Goal: Transaction & Acquisition: Purchase product/service

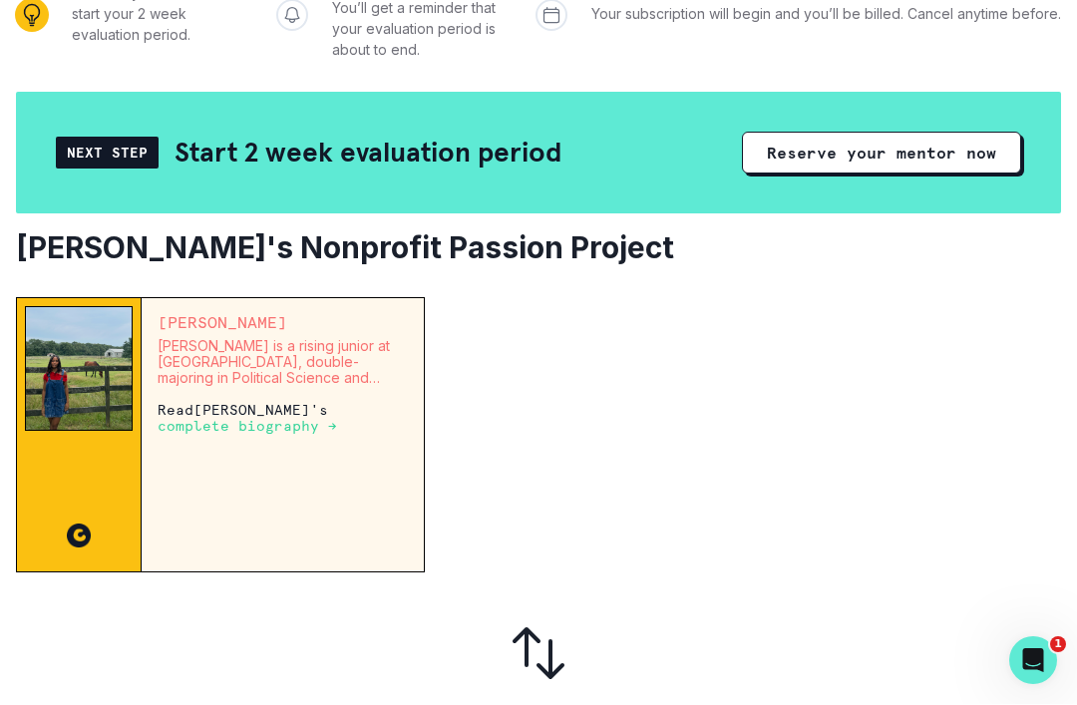
scroll to position [321, 0]
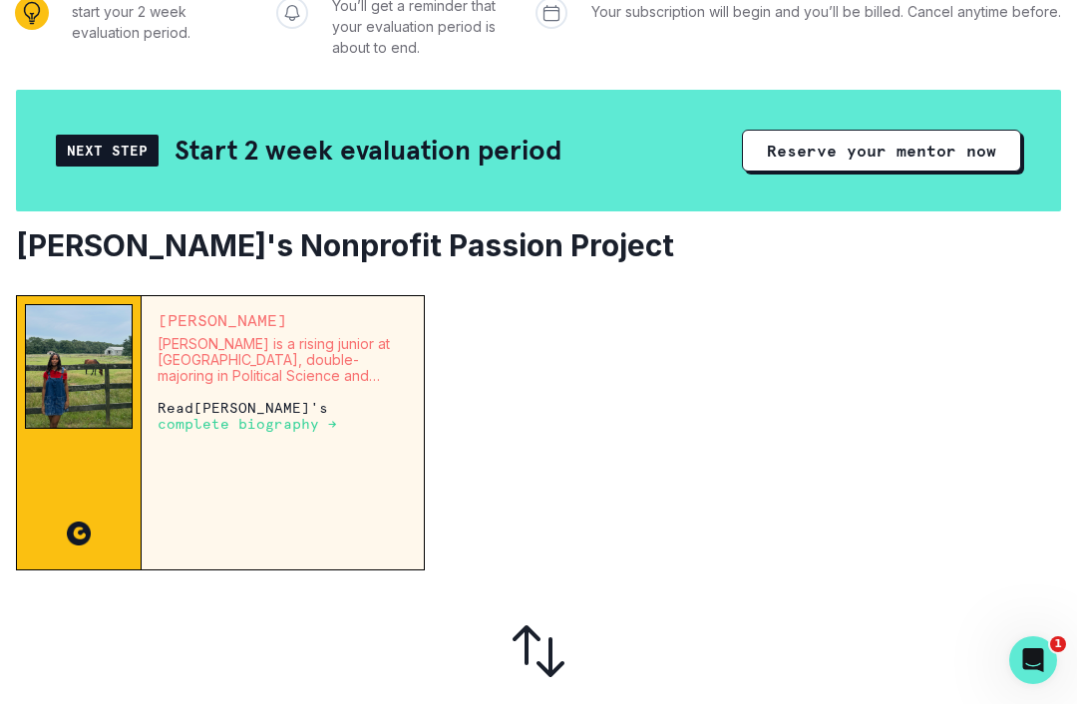
click at [330, 363] on p "[PERSON_NAME] is a rising junior at [GEOGRAPHIC_DATA], double-majoring in Polit…" at bounding box center [283, 361] width 250 height 48
click at [279, 432] on p "complete biography →" at bounding box center [248, 425] width 180 height 16
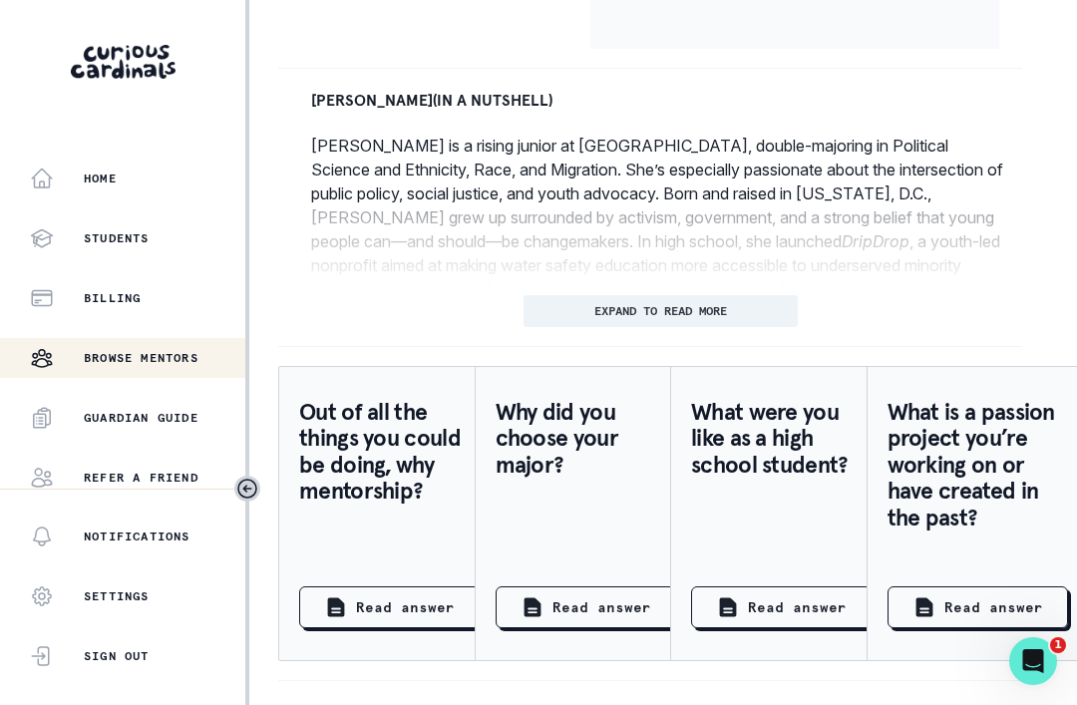
scroll to position [915, 10]
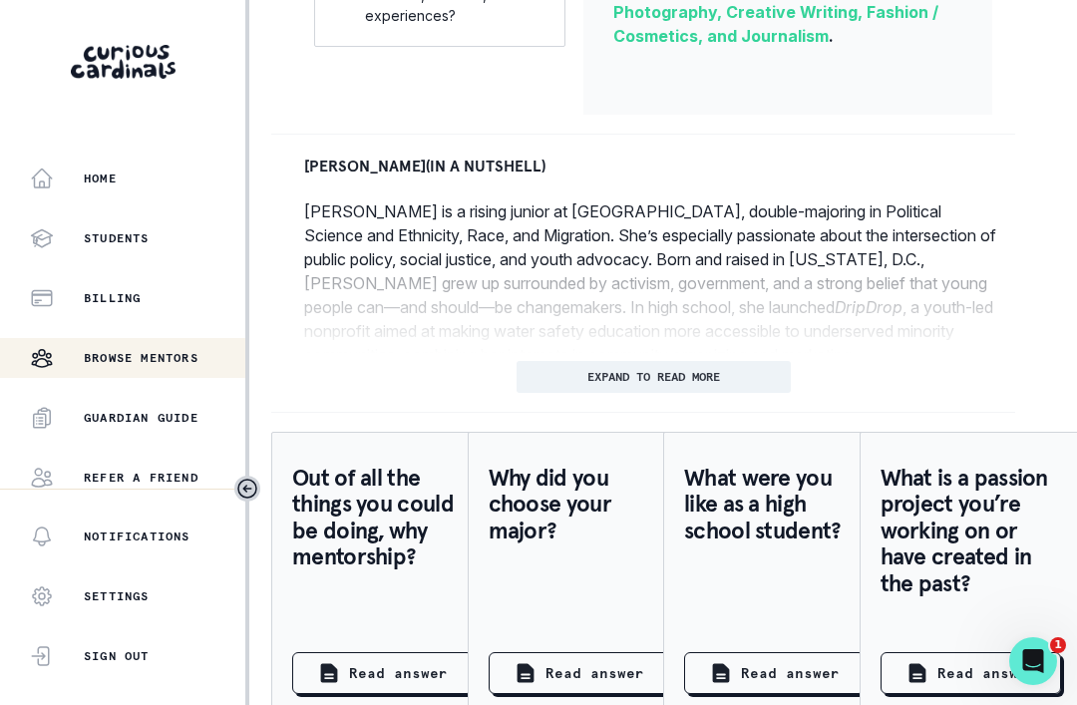
click at [742, 361] on button "EXPAND TO READ MORE" at bounding box center [654, 377] width 274 height 32
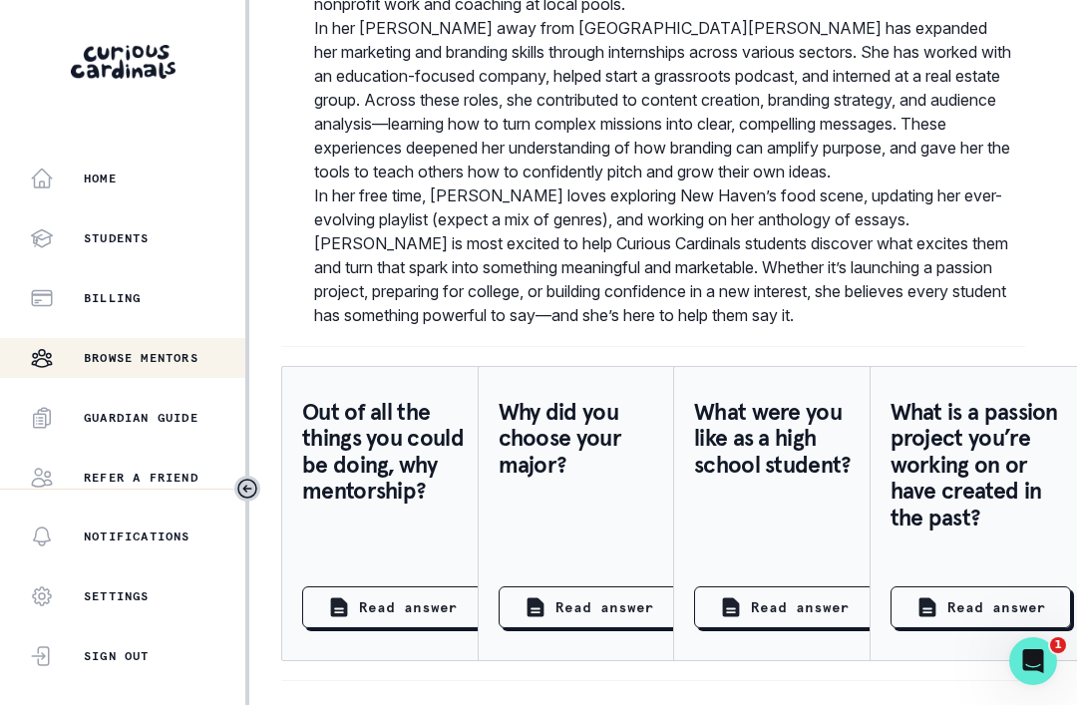
scroll to position [1385, 0]
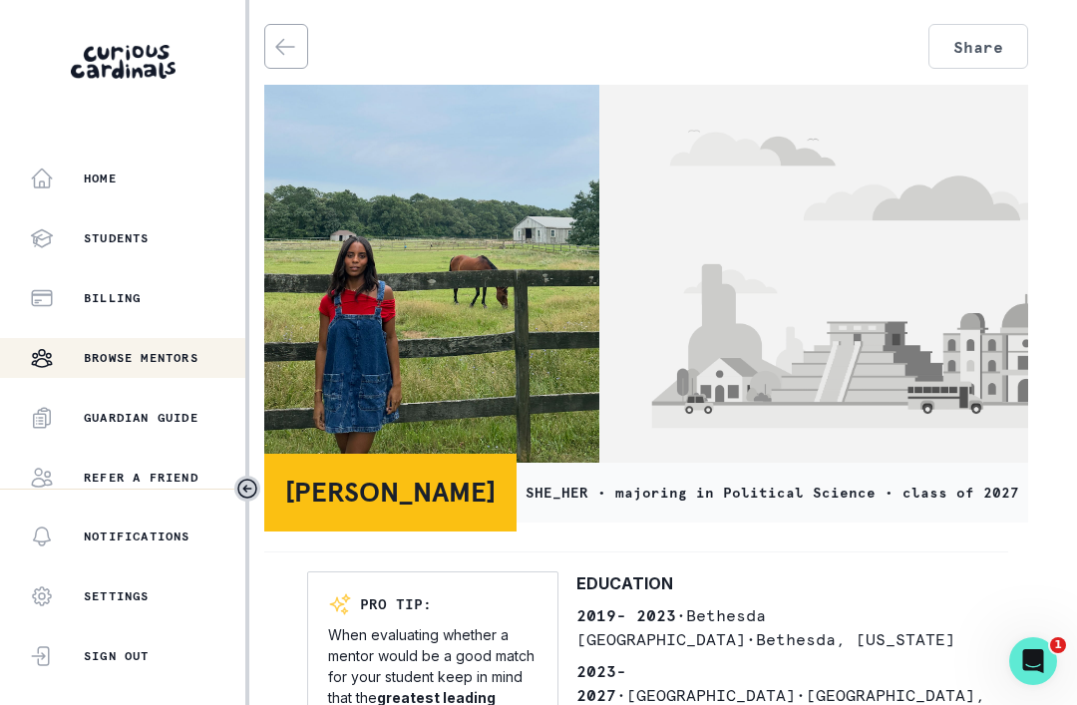
click at [745, 423] on img at bounding box center [954, 279] width 710 height 388
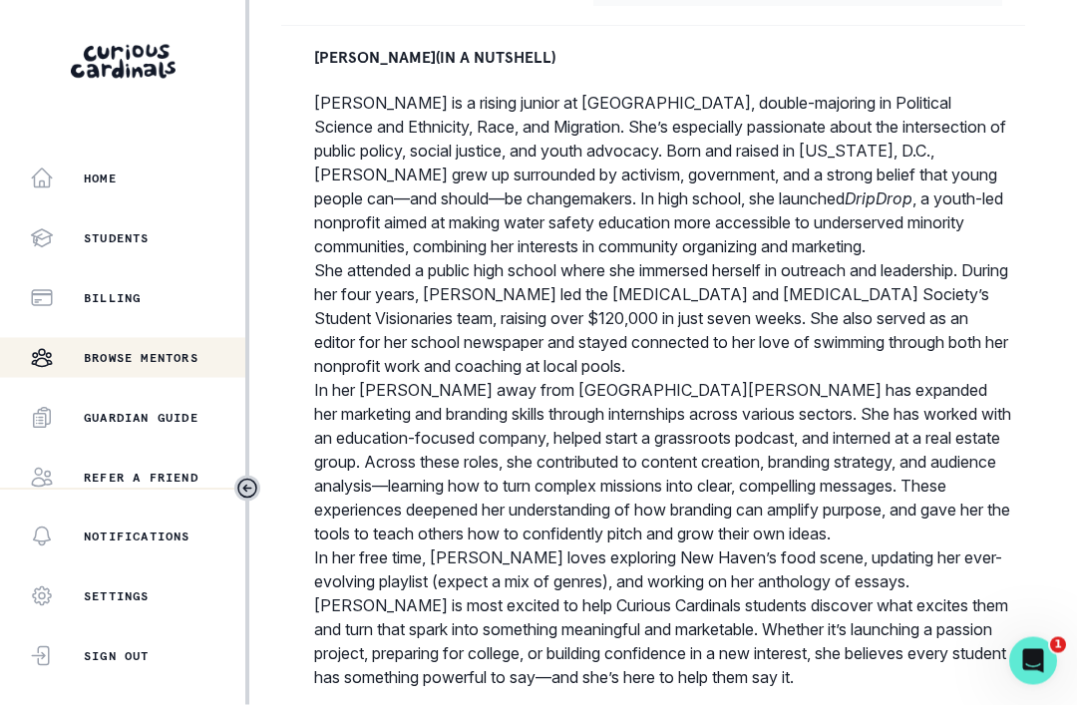
scroll to position [1022, 0]
click at [937, 380] on p "In her [PERSON_NAME] away from [GEOGRAPHIC_DATA][PERSON_NAME] has expanded her …" at bounding box center [663, 464] width 698 height 168
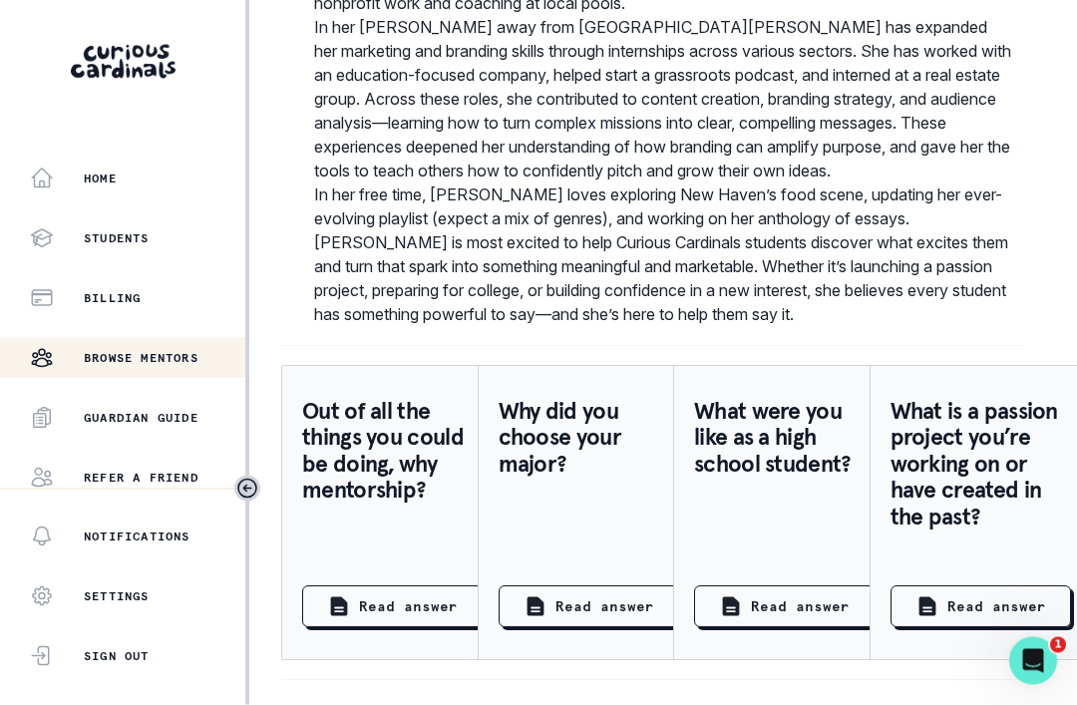
scroll to position [1385, 0]
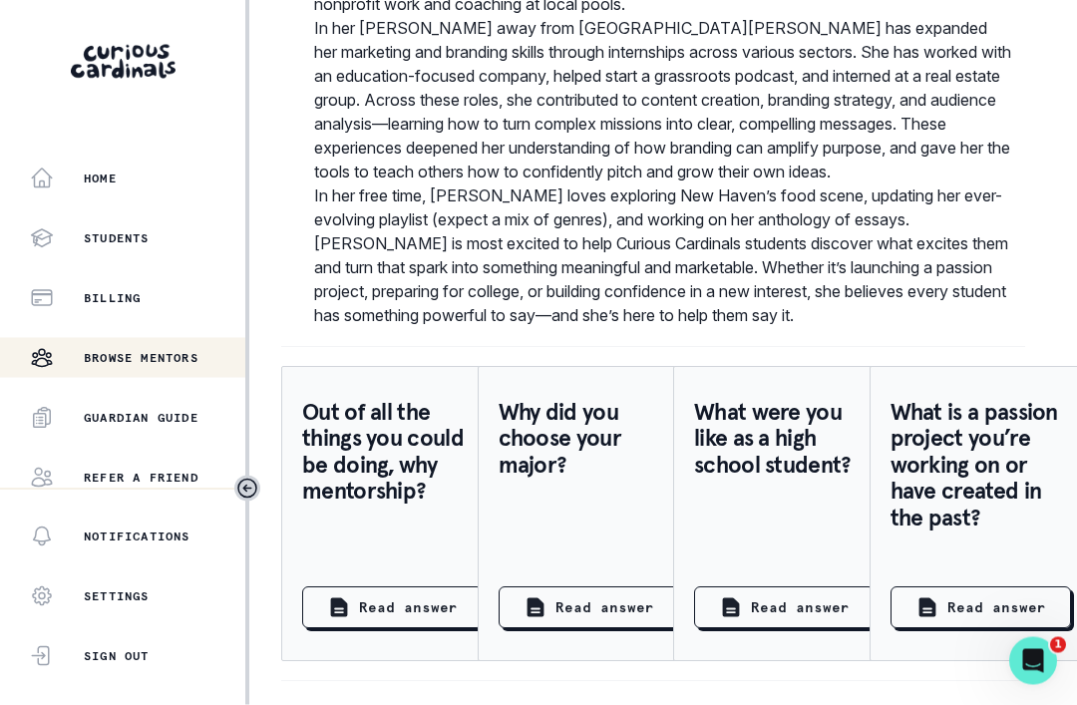
click at [174, 479] on p "Refer a friend" at bounding box center [141, 478] width 115 height 16
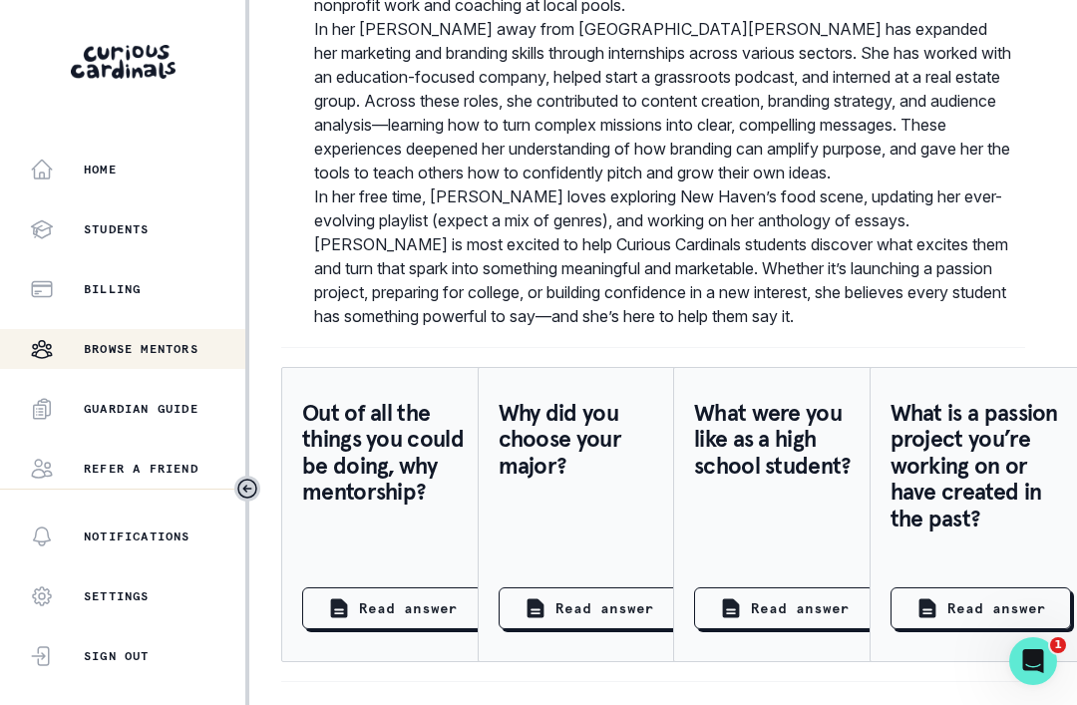
scroll to position [23, 0]
click at [194, 14] on div at bounding box center [122, 47] width 245 height 95
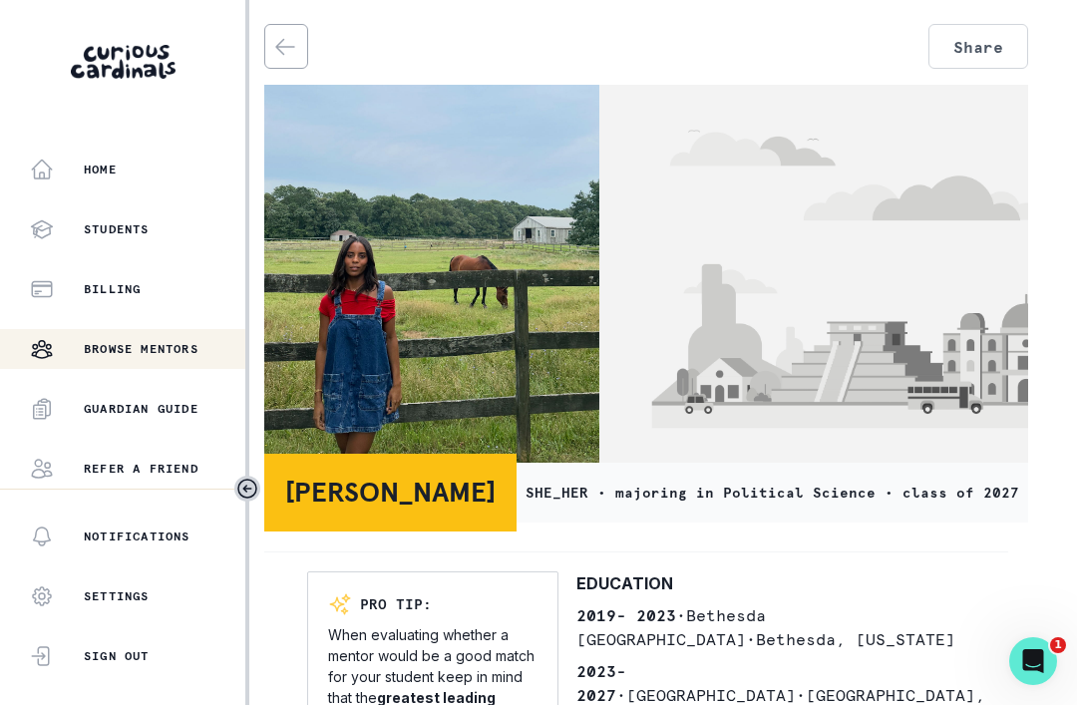
scroll to position [5, 0]
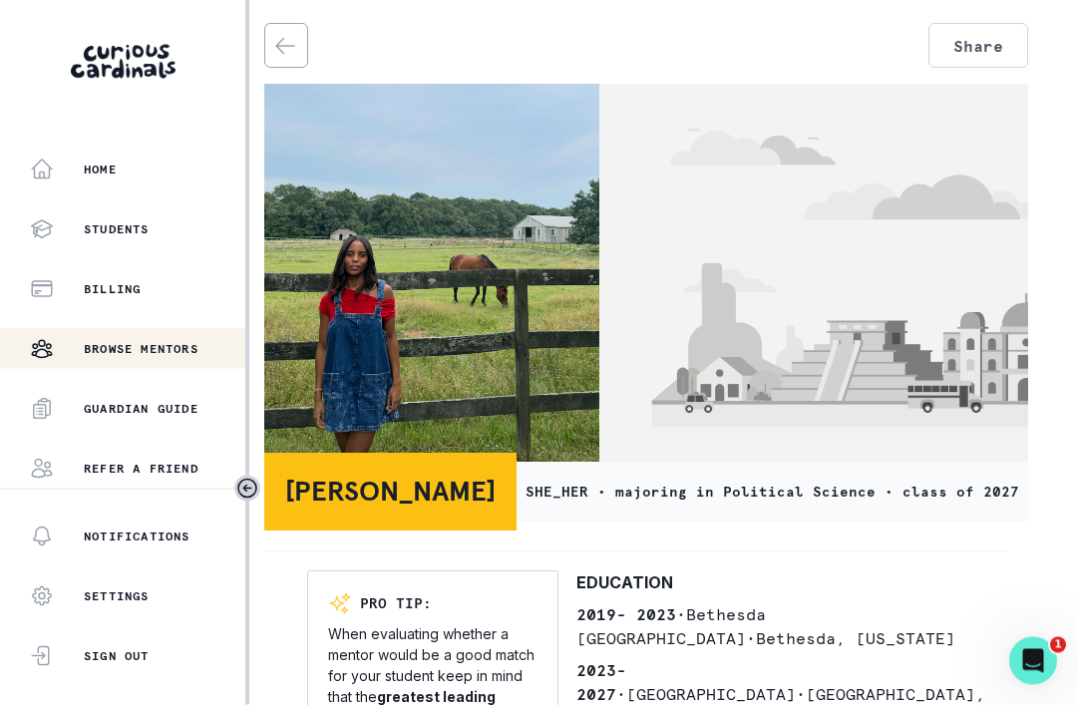
click at [1047, 7] on main "Share Nina A. SHE_HER • majoring in Political Science • class of 2027 PRO TIP: …" at bounding box center [663, 352] width 828 height 705
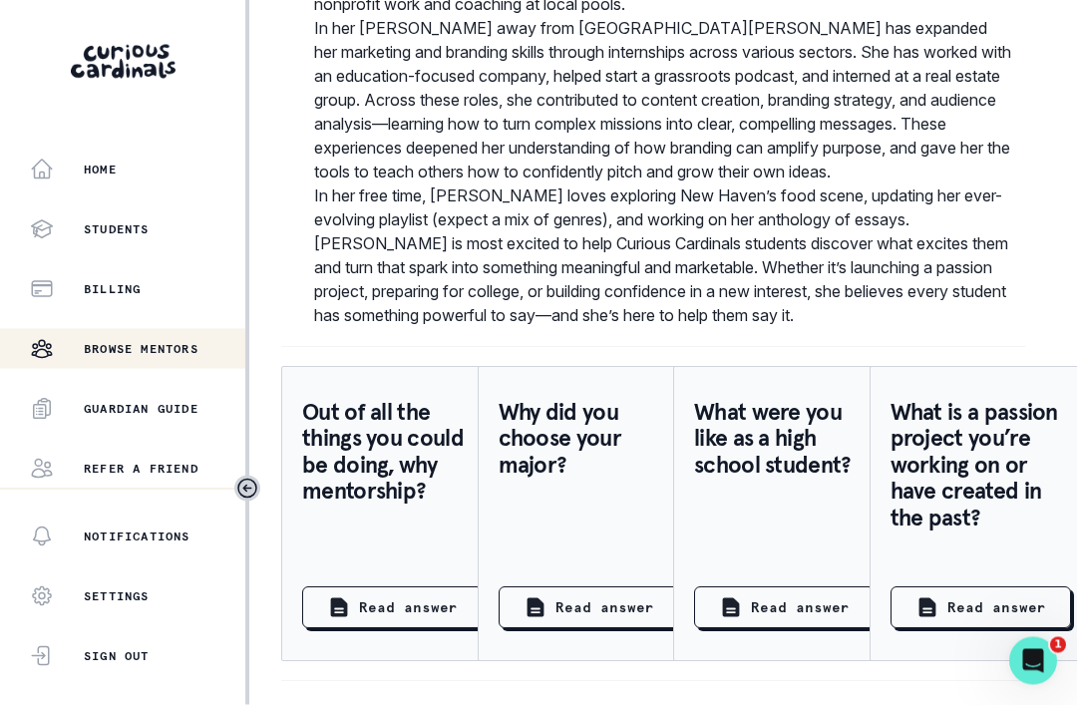
scroll to position [1385, 0]
click at [812, 598] on p "Read answer" at bounding box center [800, 608] width 99 height 21
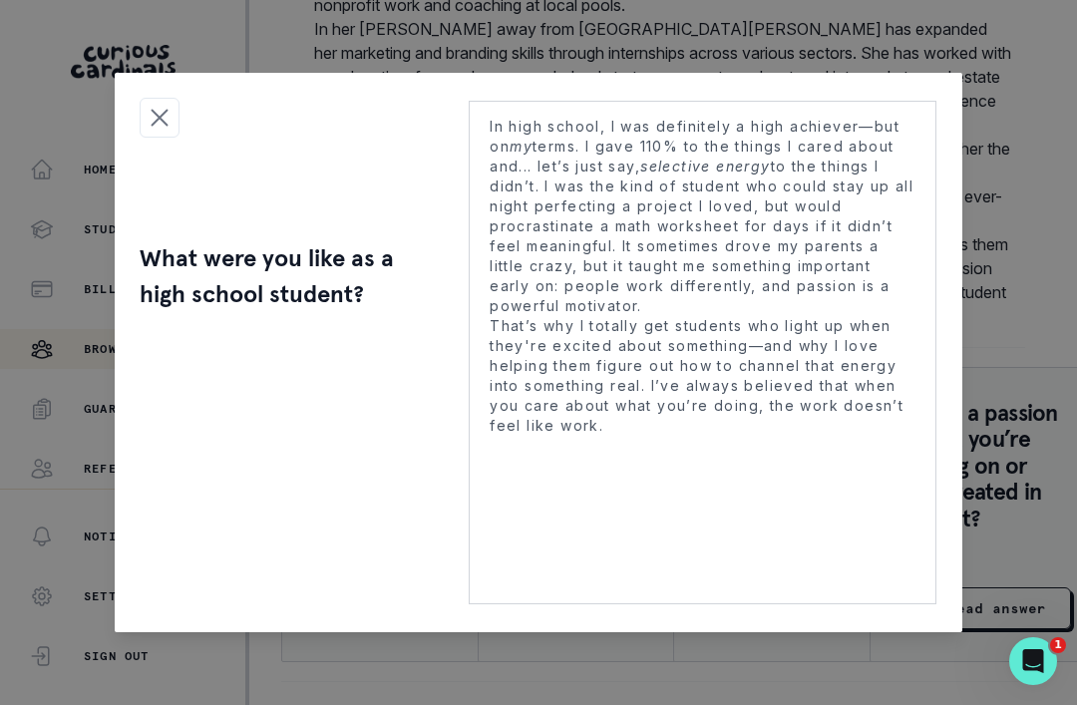
click at [153, 129] on icon "Close modal" at bounding box center [160, 118] width 30 height 30
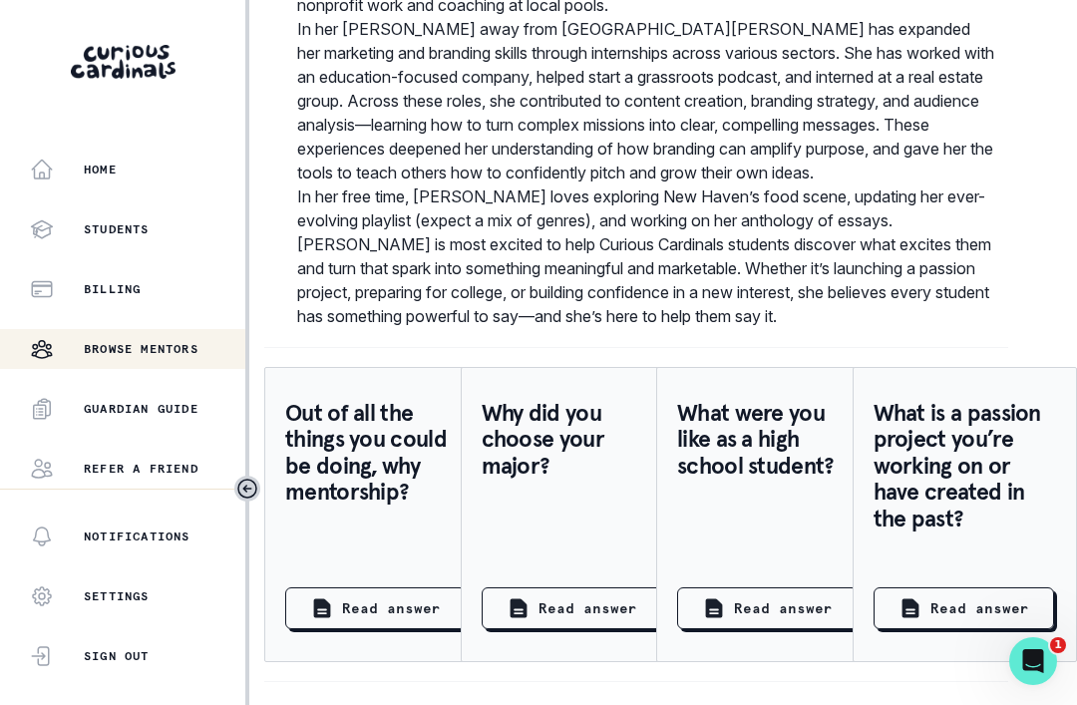
scroll to position [1385, 17]
click at [75, 226] on div "Students" at bounding box center [137, 229] width 215 height 24
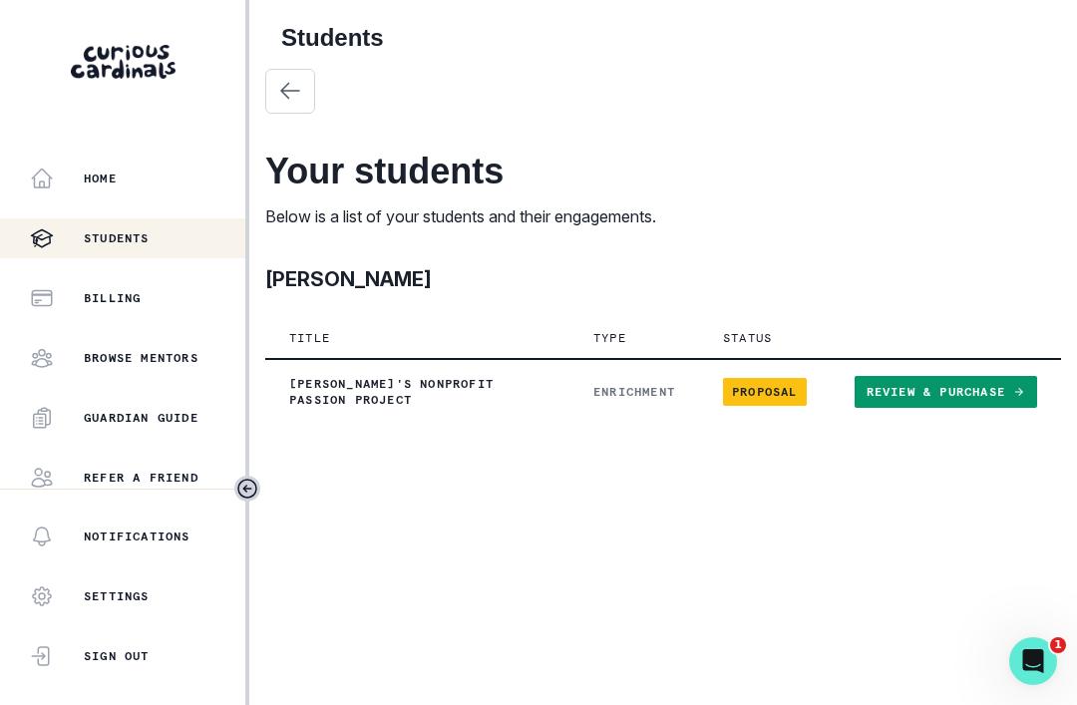
click at [748, 407] on td "Proposal" at bounding box center [765, 391] width 132 height 65
click at [354, 383] on p "[PERSON_NAME]'s Nonprofit Passion Project" at bounding box center [417, 392] width 256 height 32
click at [878, 403] on link "Review & Purchase" at bounding box center [946, 392] width 183 height 32
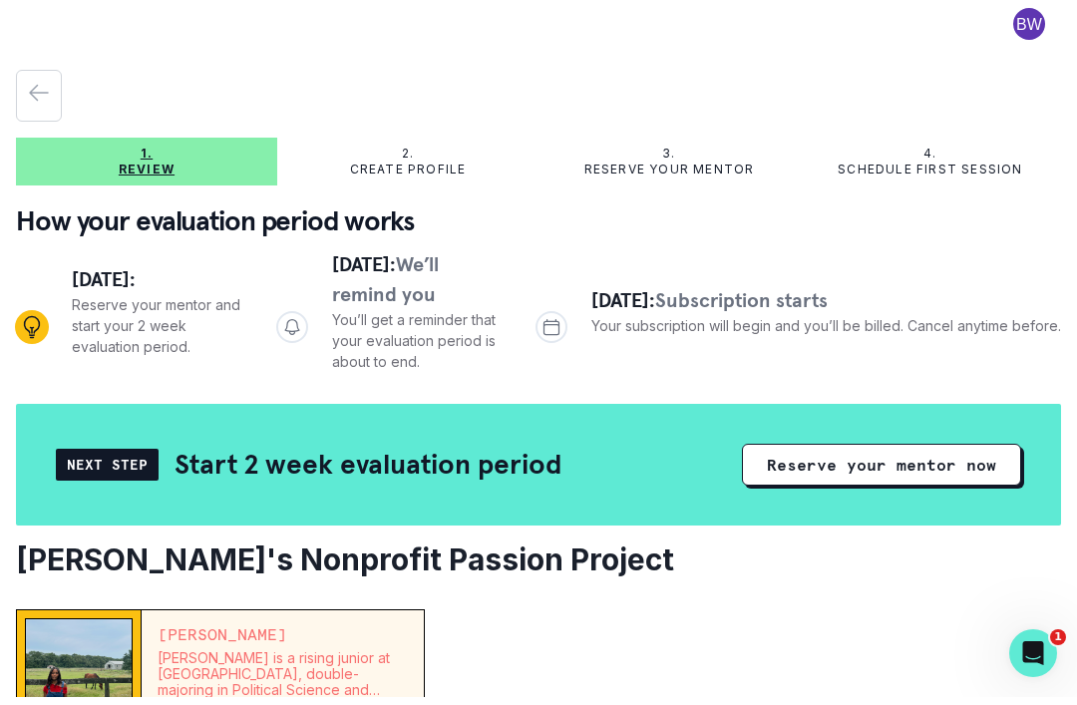
scroll to position [37, 0]
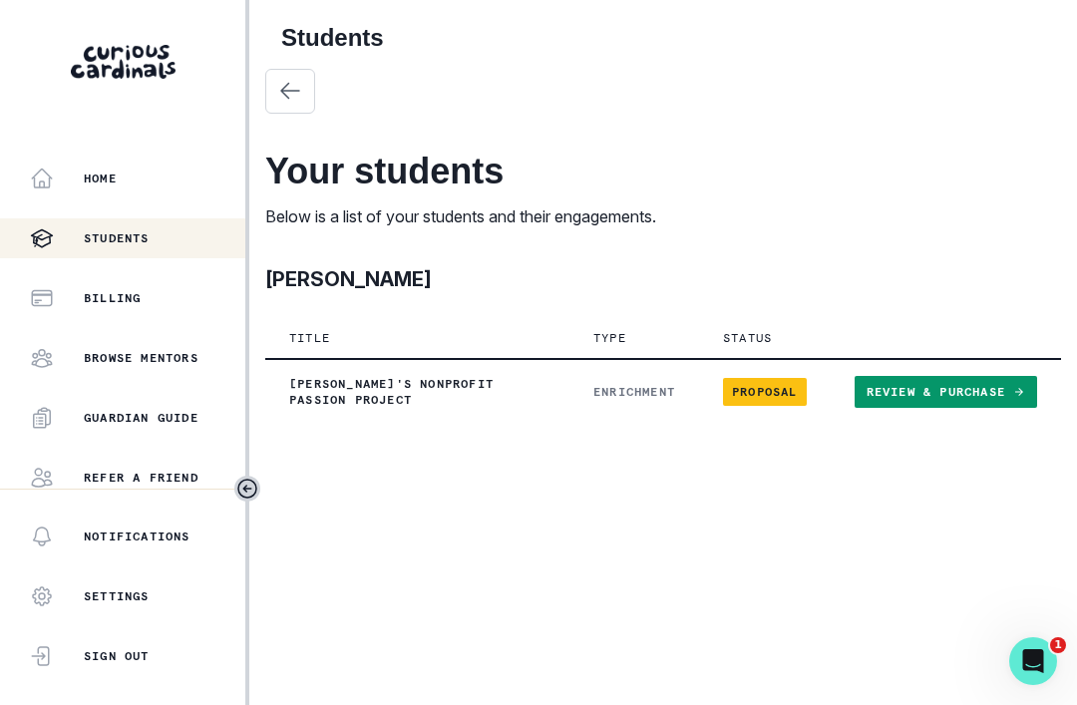
scroll to position [41, 0]
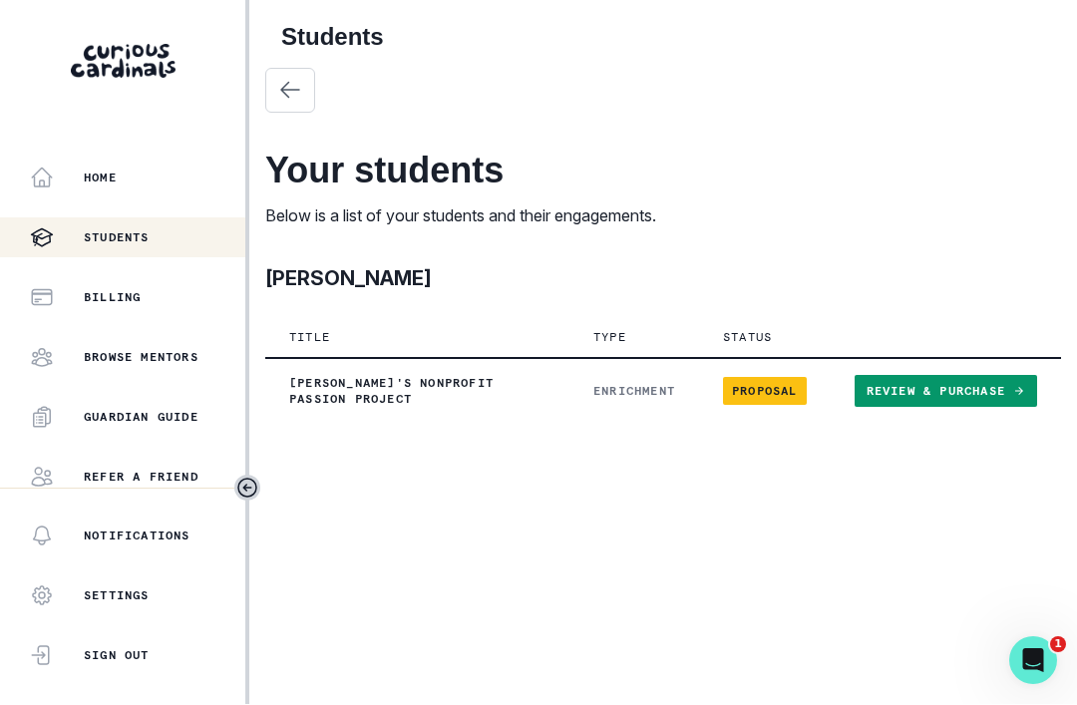
click at [275, 69] on button "button" at bounding box center [290, 91] width 50 height 45
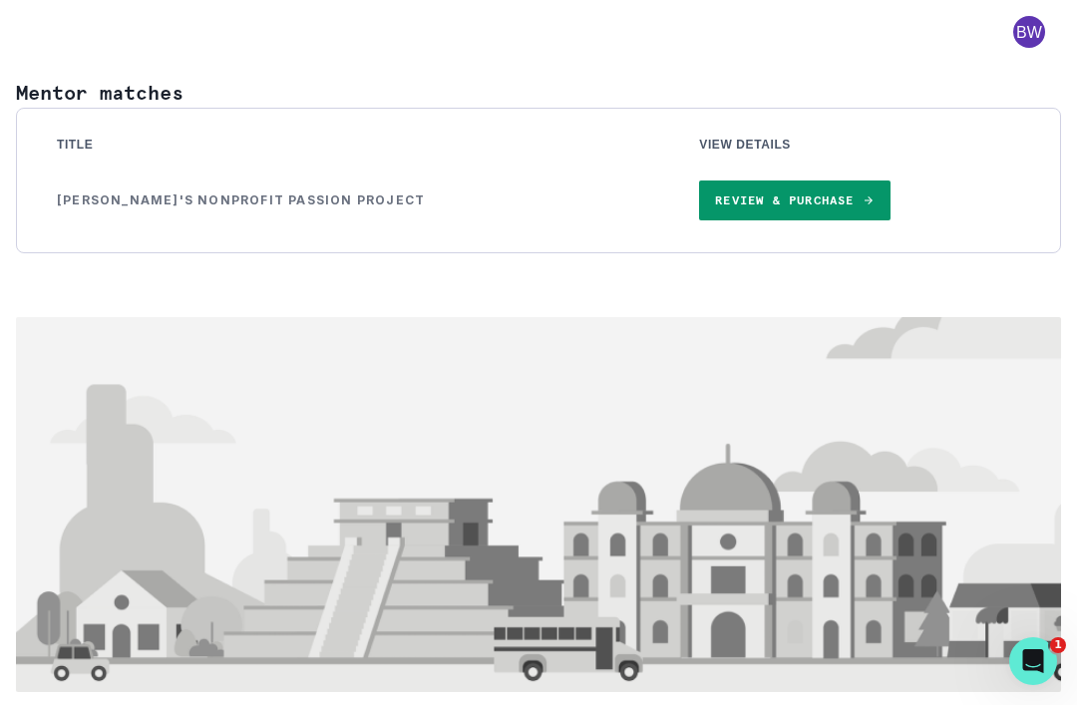
click at [699, 204] on link "Review & Purchase" at bounding box center [794, 201] width 190 height 40
click at [814, 183] on link "Review & Purchase" at bounding box center [794, 201] width 190 height 40
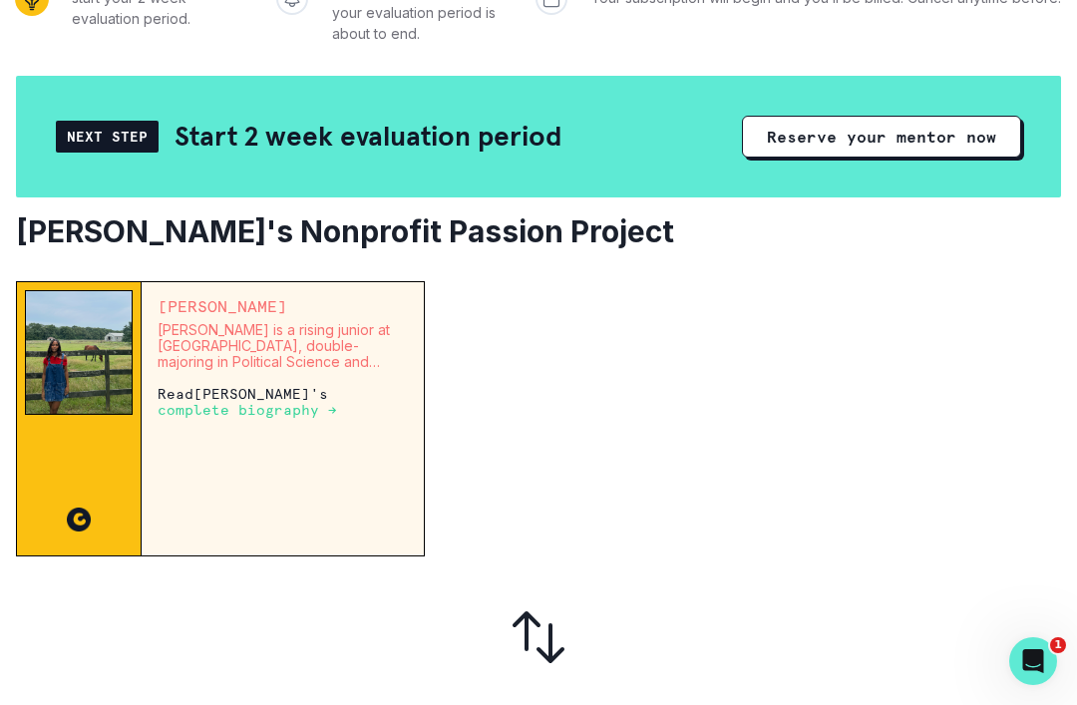
scroll to position [334, 0]
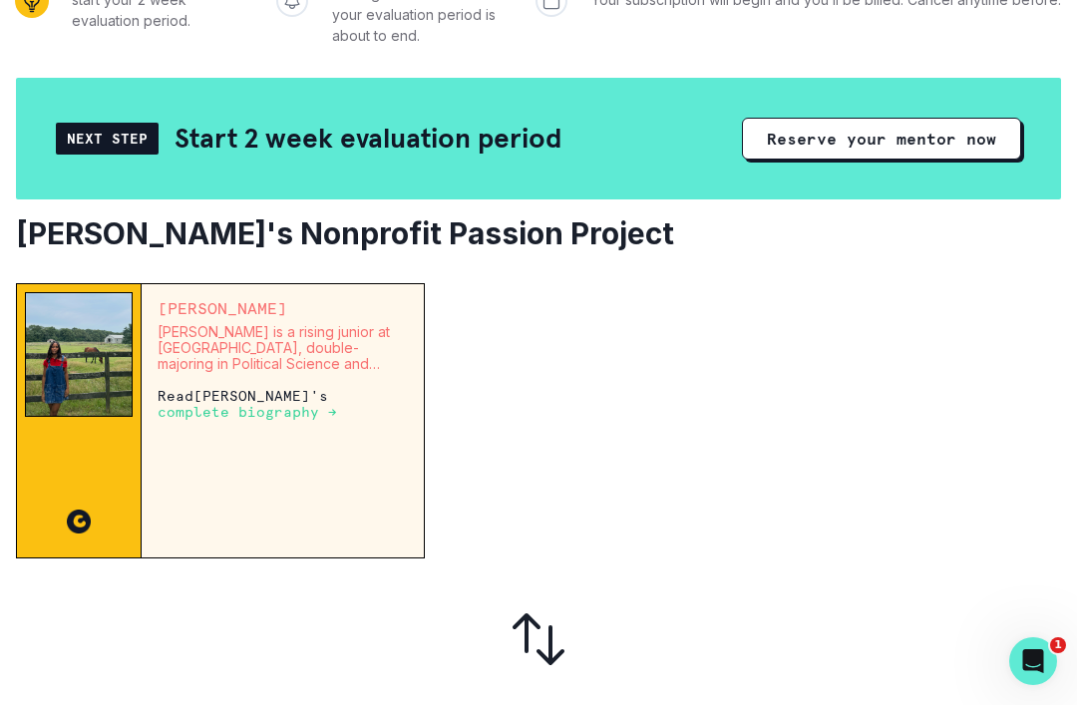
click at [801, 150] on button "Reserve your mentor now" at bounding box center [881, 139] width 279 height 42
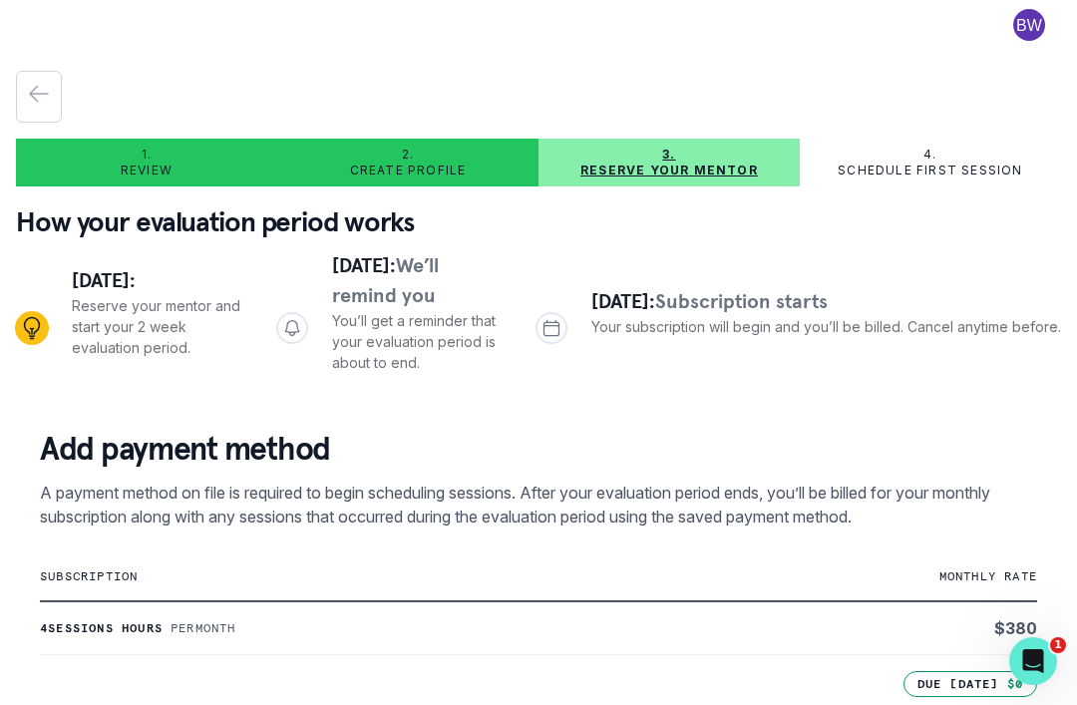
scroll to position [4, 0]
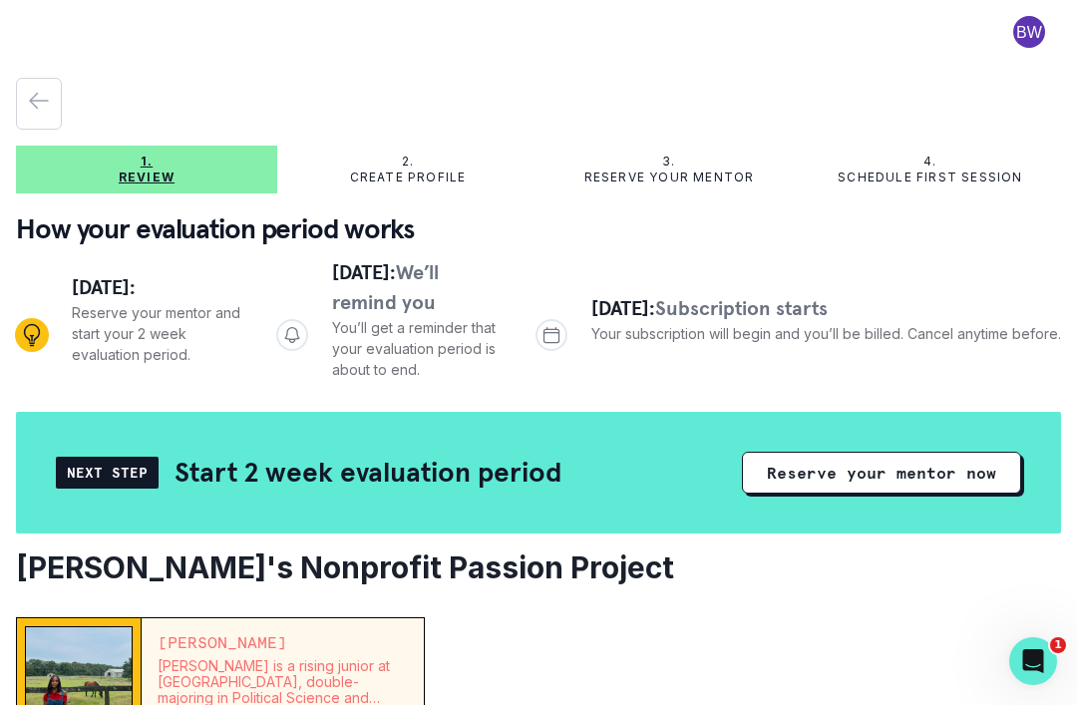
click at [39, 119] on button "button" at bounding box center [39, 104] width 46 height 52
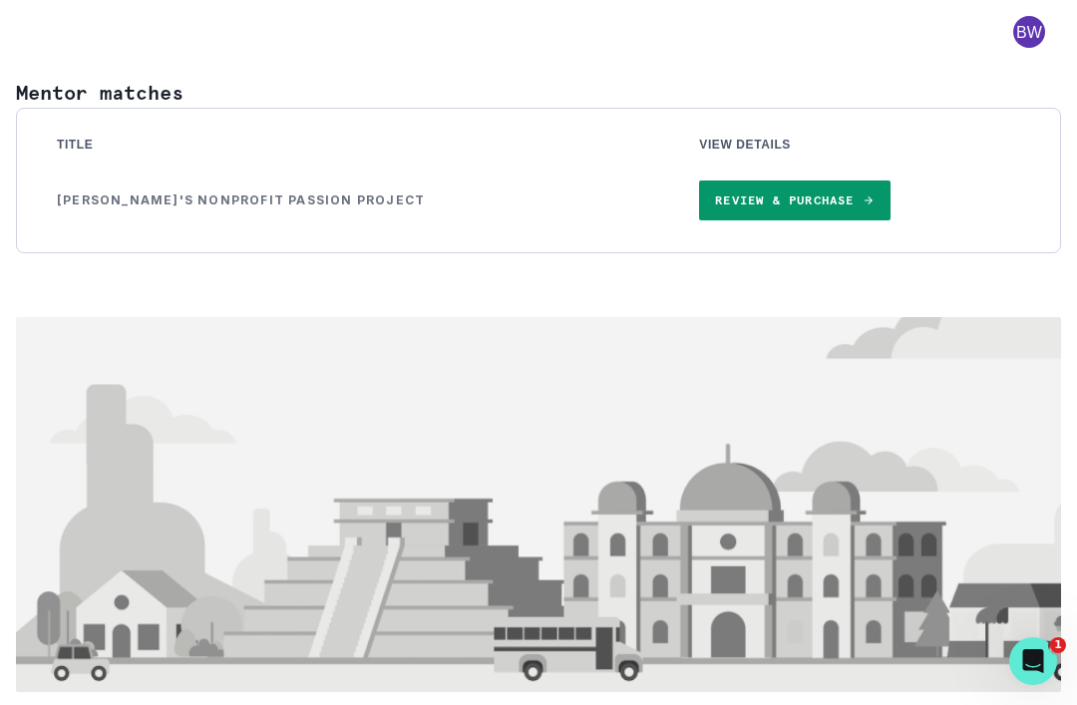
click at [1054, 47] on span at bounding box center [1029, 32] width 64 height 32
click at [1032, 30] on span at bounding box center [1029, 32] width 64 height 32
click at [1030, 20] on span at bounding box center [1029, 32] width 64 height 32
click at [825, 30] on div "Log out" at bounding box center [538, 27] width 1045 height 54
click at [1034, 661] on icon "Open Intercom Messenger" at bounding box center [1033, 661] width 33 height 33
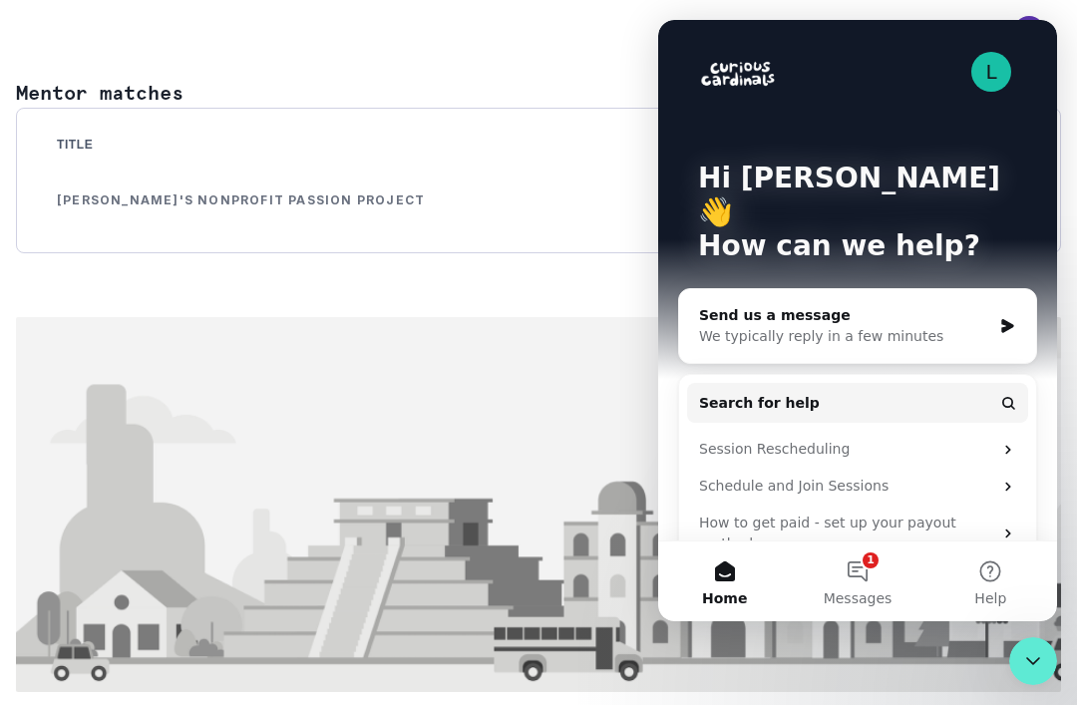
click at [521, 335] on img at bounding box center [538, 504] width 1045 height 375
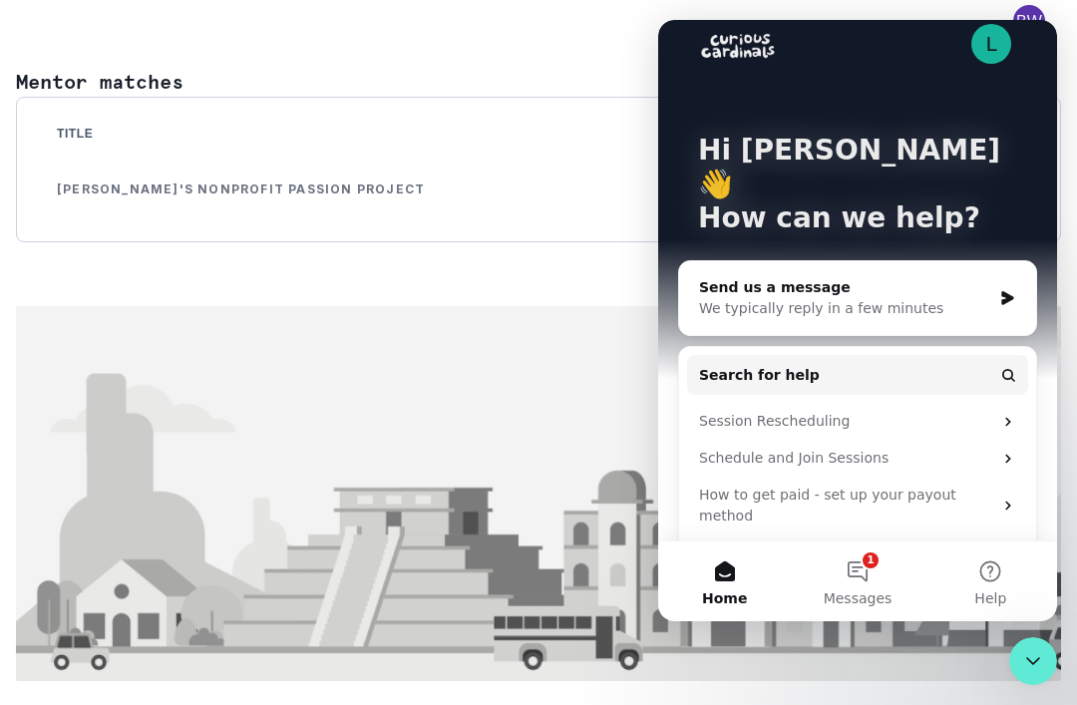
scroll to position [17, 0]
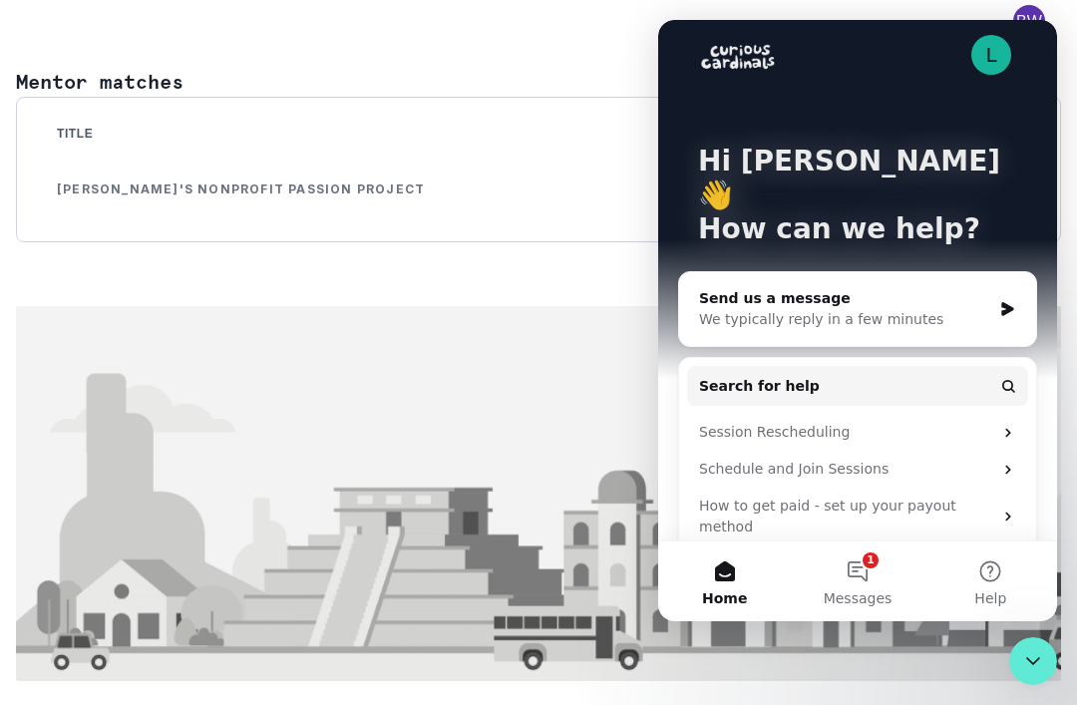
click at [731, 376] on span "Search for help" at bounding box center [759, 386] width 121 height 21
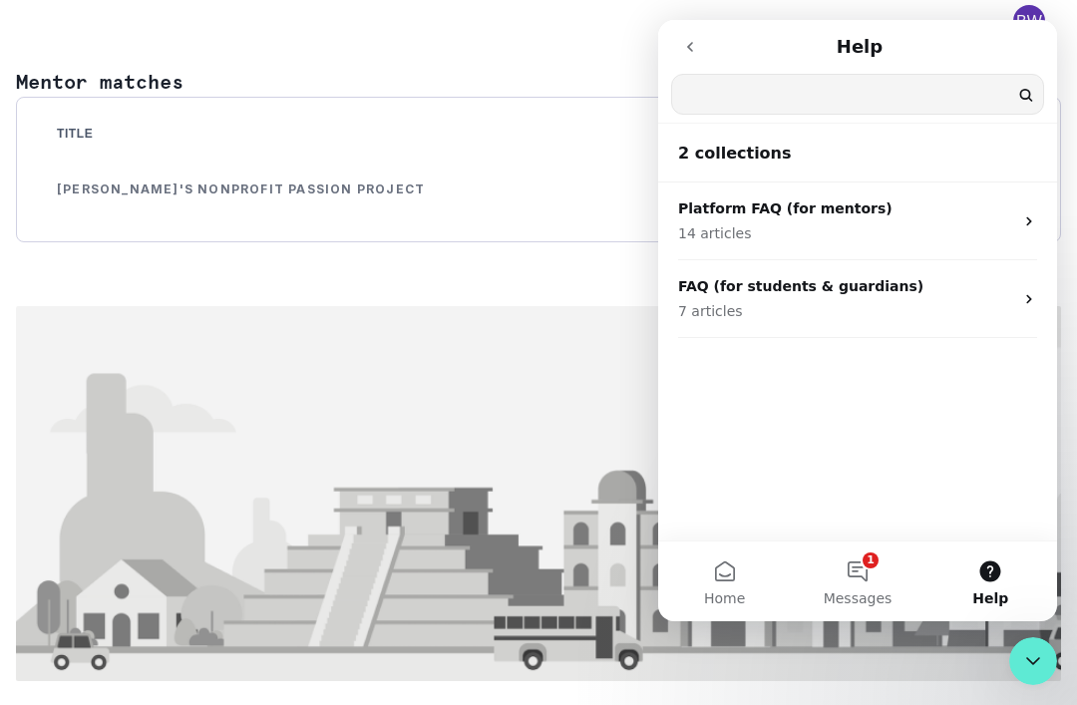
click at [718, 88] on input "Search for help" at bounding box center [857, 94] width 371 height 39
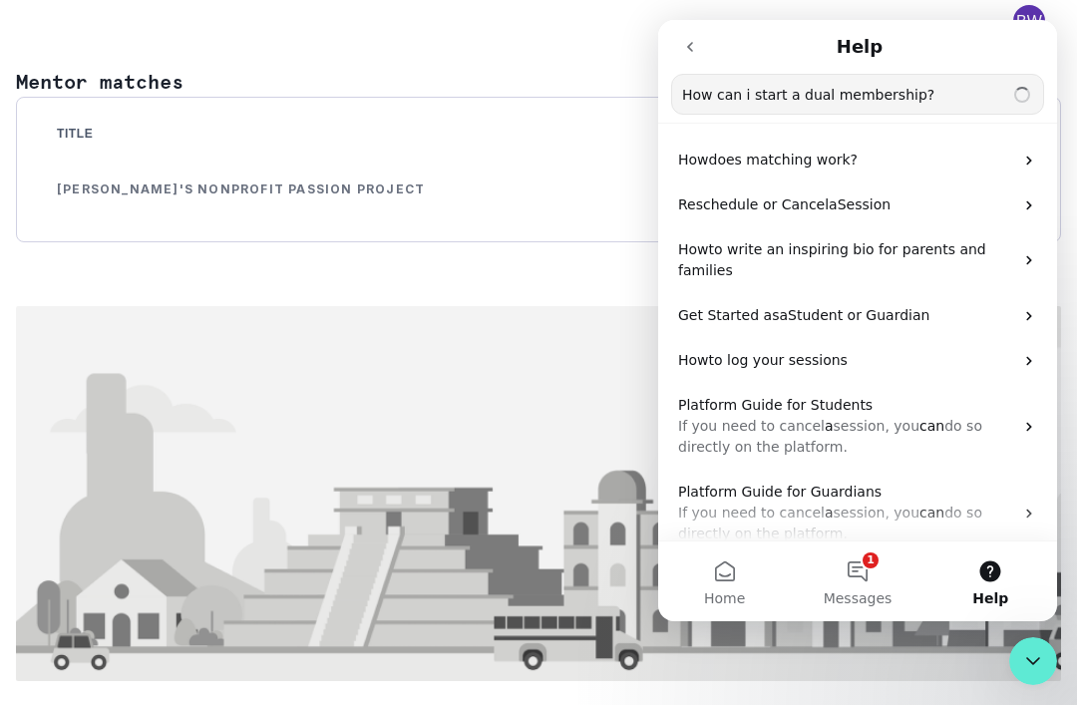
type input "How can i start a dual membership?"
click at [1018, 91] on icon "Clear" at bounding box center [1022, 95] width 8 height 8
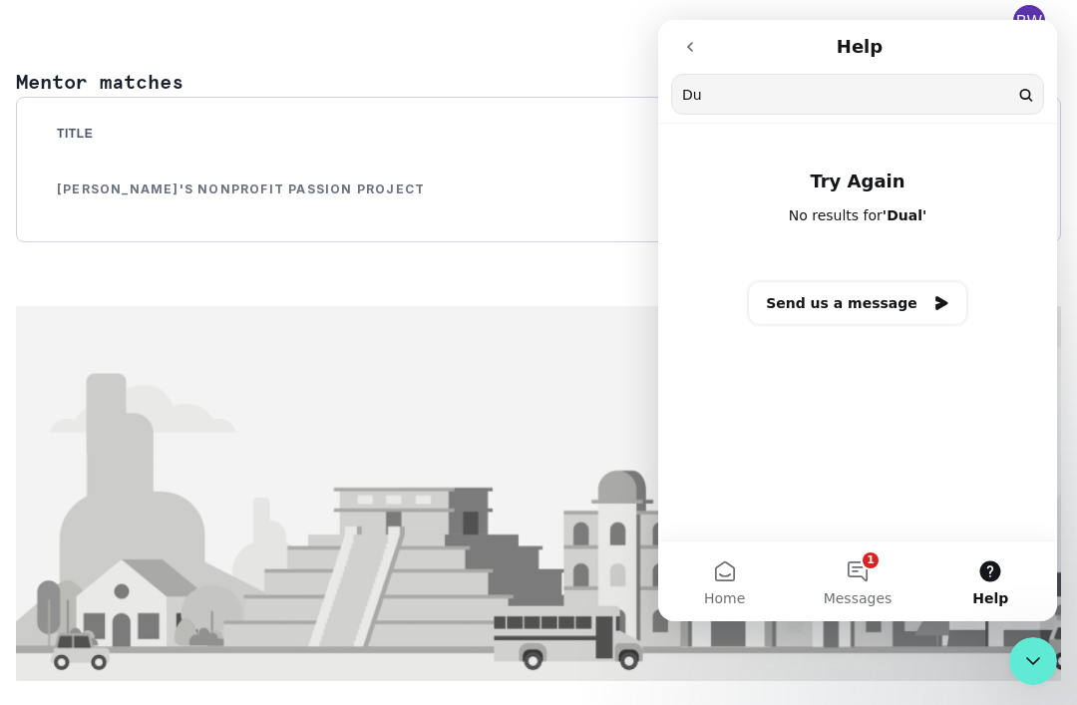
type input "D"
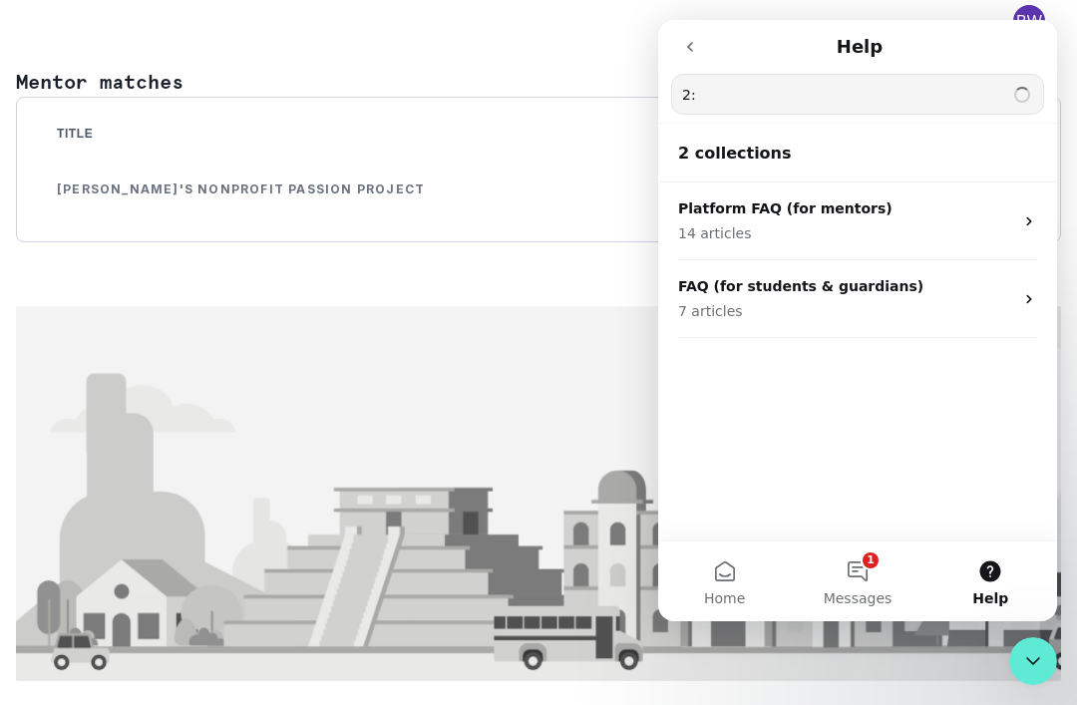
type input "2:1"
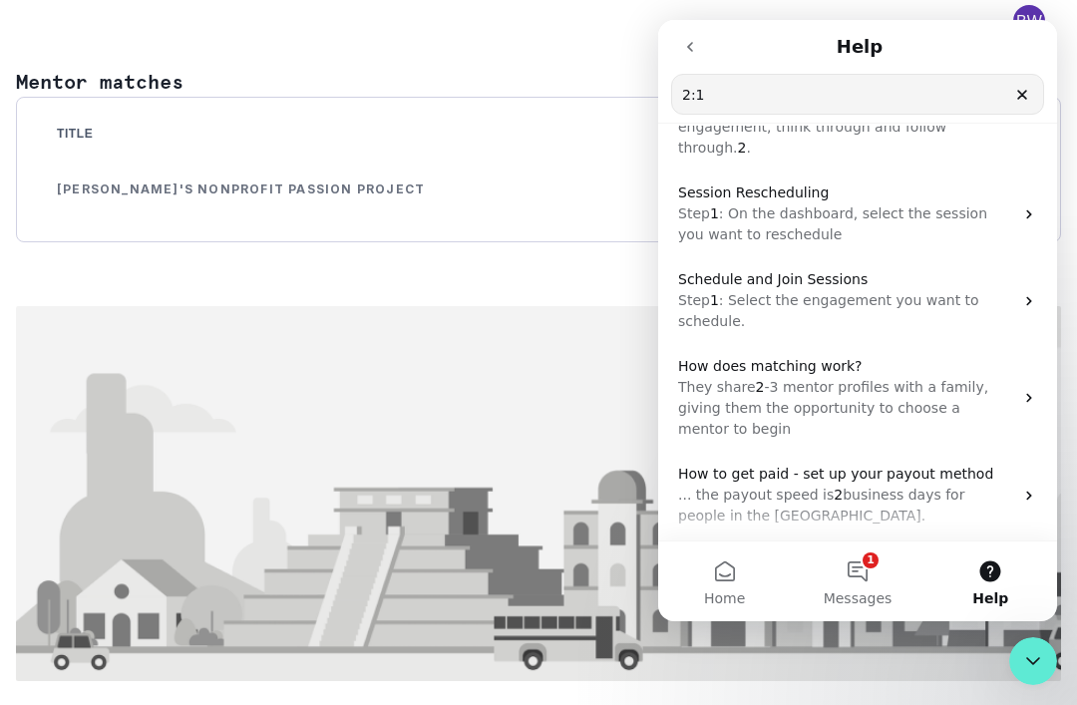
scroll to position [76, 0]
click at [1009, 378] on p "They share 2 -3 mentor profiles with a family, giving them the opportunity to c…" at bounding box center [845, 407] width 335 height 63
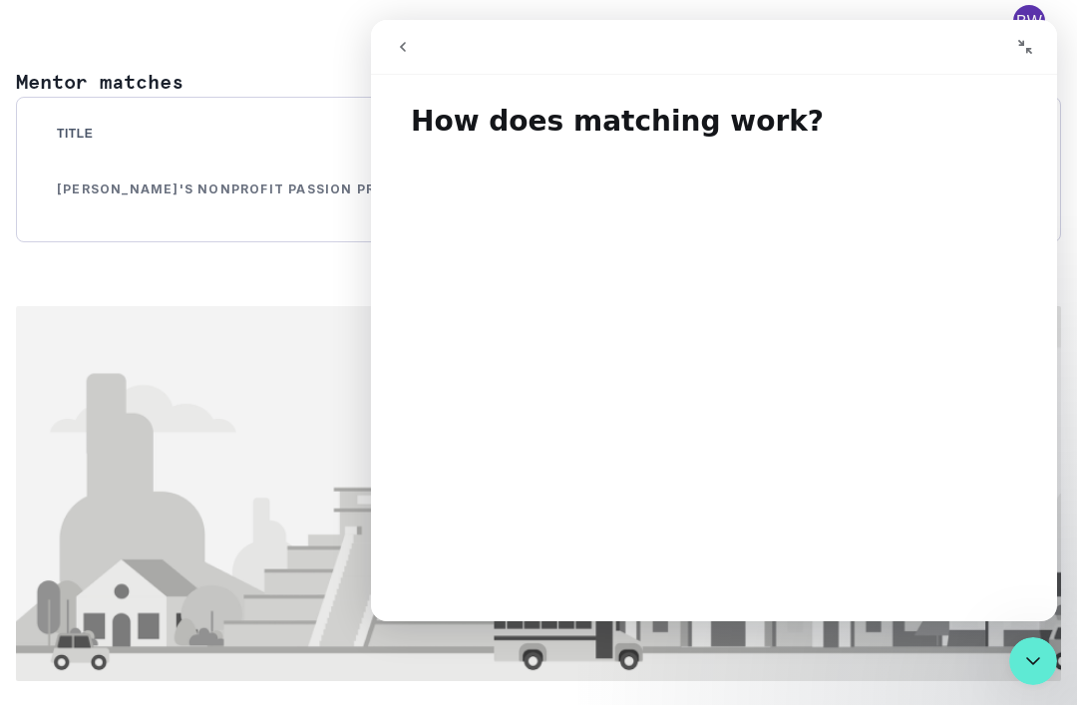
scroll to position [0, 0]
click at [419, 35] on button "go back" at bounding box center [403, 47] width 38 height 38
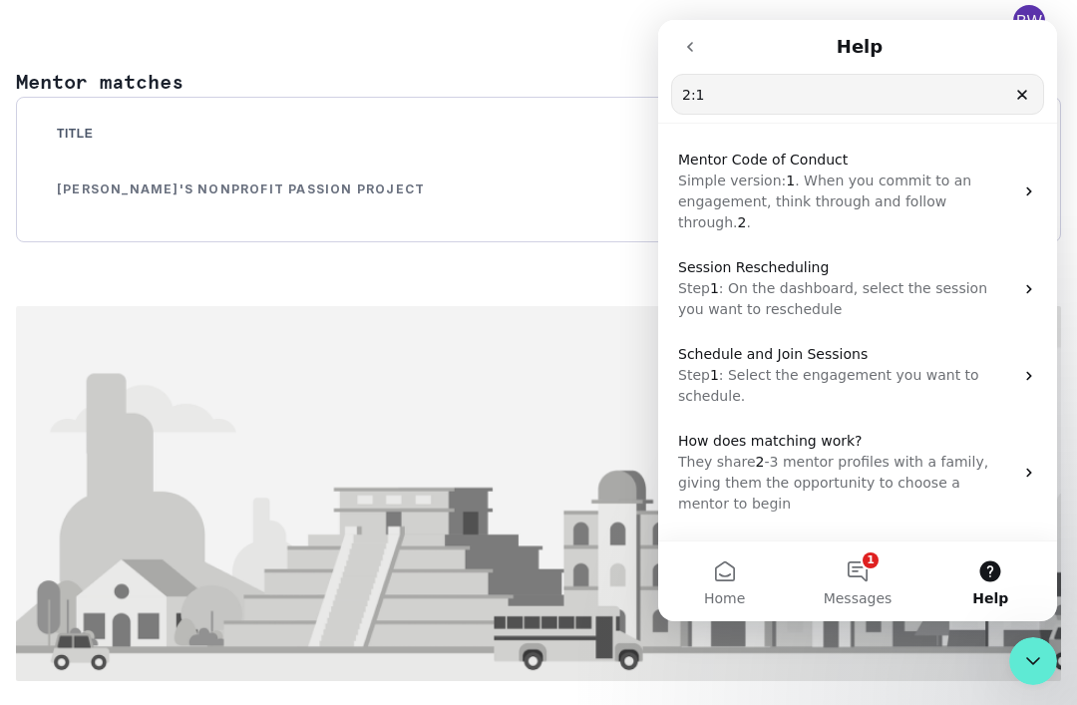
click at [918, 113] on input "2:1" at bounding box center [857, 94] width 371 height 39
click at [980, 101] on input "2:1" at bounding box center [857, 94] width 371 height 39
click at [980, 96] on input "2:1" at bounding box center [857, 94] width 371 height 39
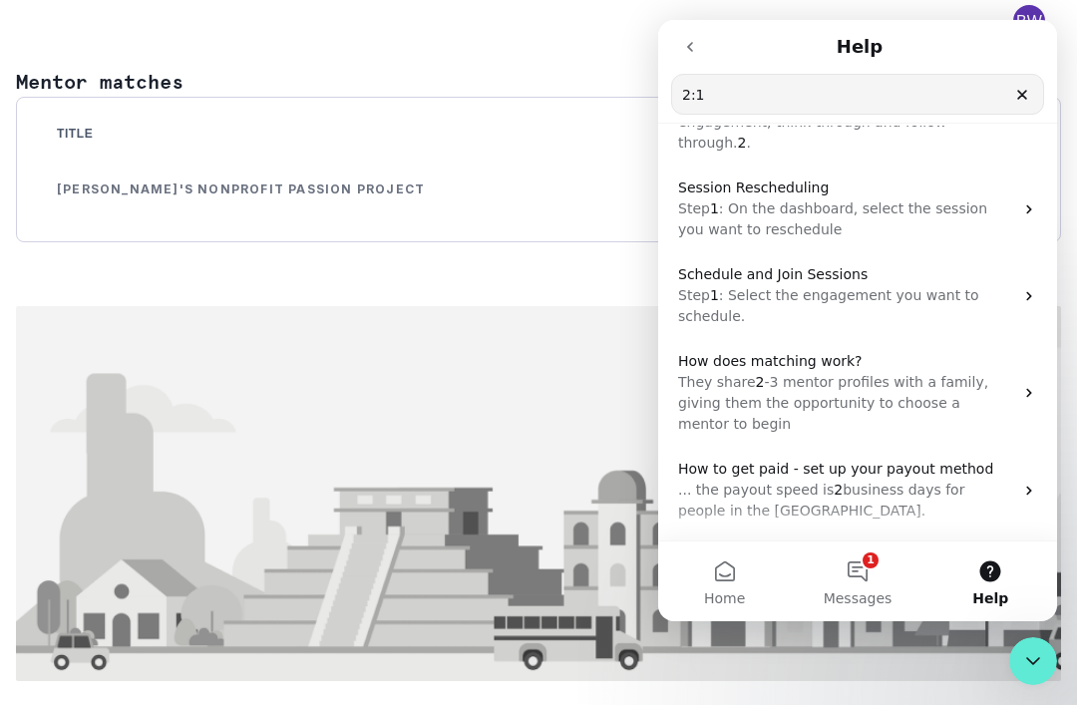
scroll to position [81, 0]
click at [964, 481] on span "business days for people in the US." at bounding box center [821, 499] width 286 height 37
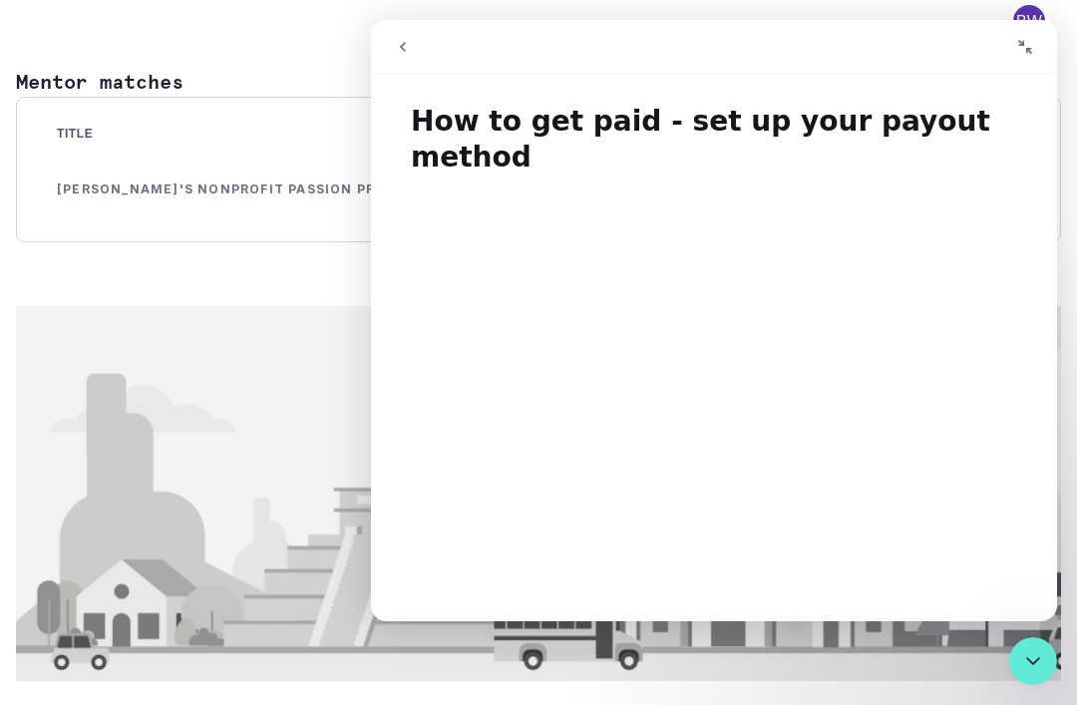
scroll to position [-2, 0]
click at [419, 52] on button "go back" at bounding box center [403, 47] width 38 height 38
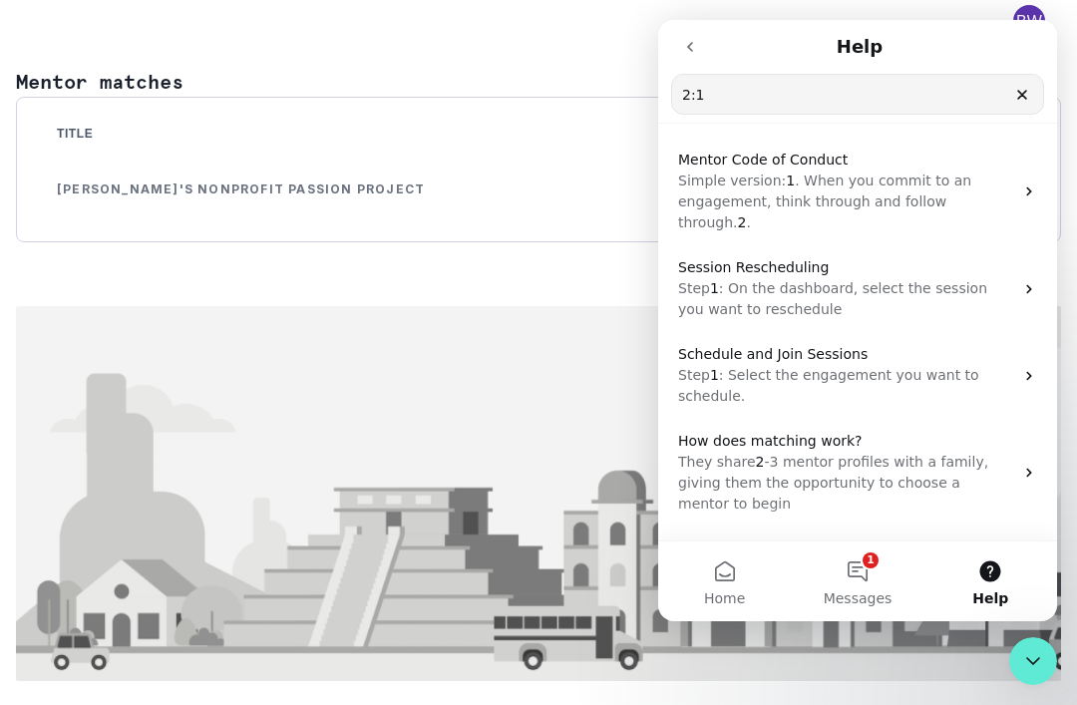
click at [418, 50] on div "Mentor matches Title View Details Alayna's Nonprofit Passion Project Review & P…" at bounding box center [538, 374] width 1045 height 662
click at [1031, 76] on input "2:1" at bounding box center [857, 94] width 371 height 39
click at [1020, 94] on icon "Clear" at bounding box center [1022, 95] width 8 height 8
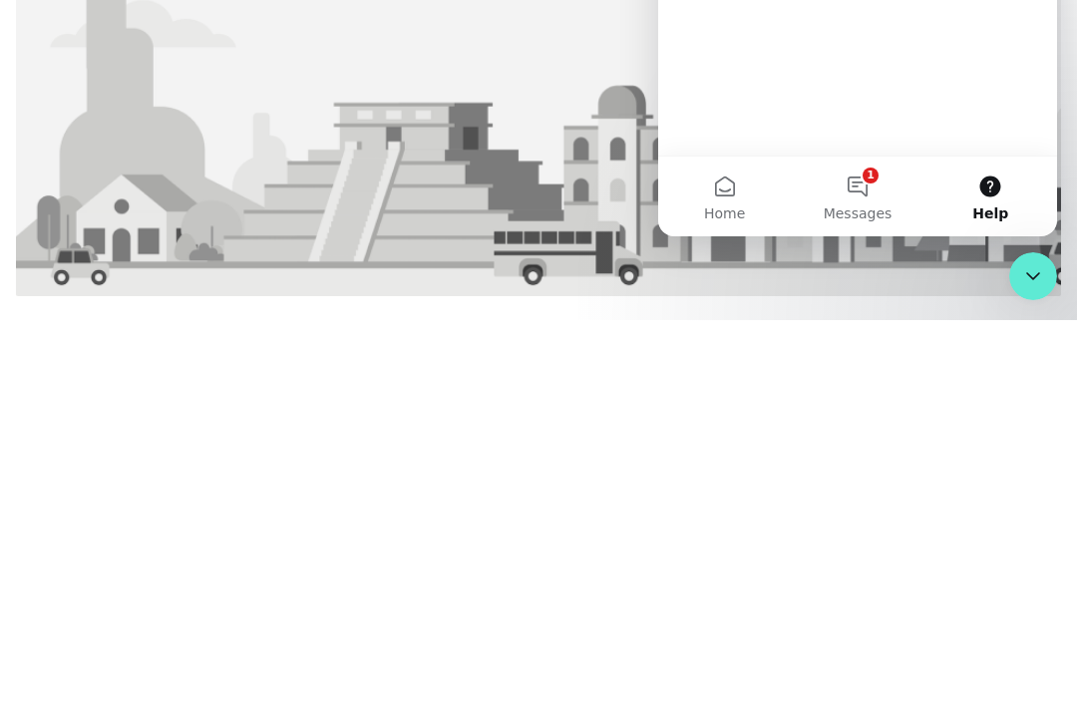
click at [886, 190] on button "1 Messages" at bounding box center [857, 197] width 133 height 80
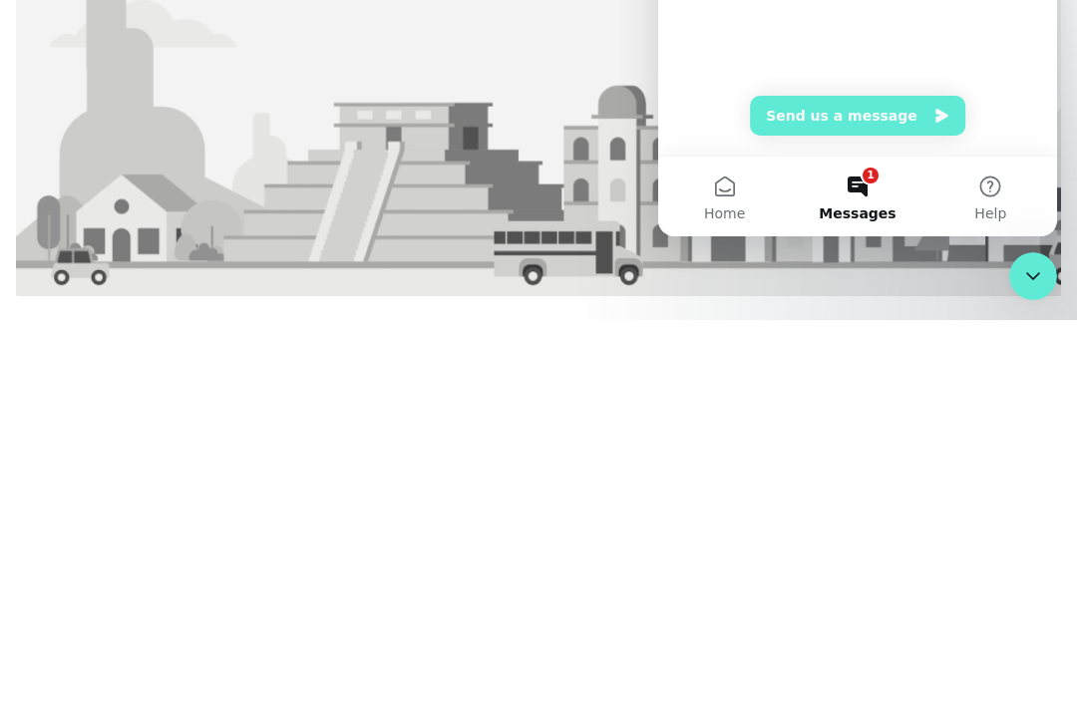
scroll to position [67, 0]
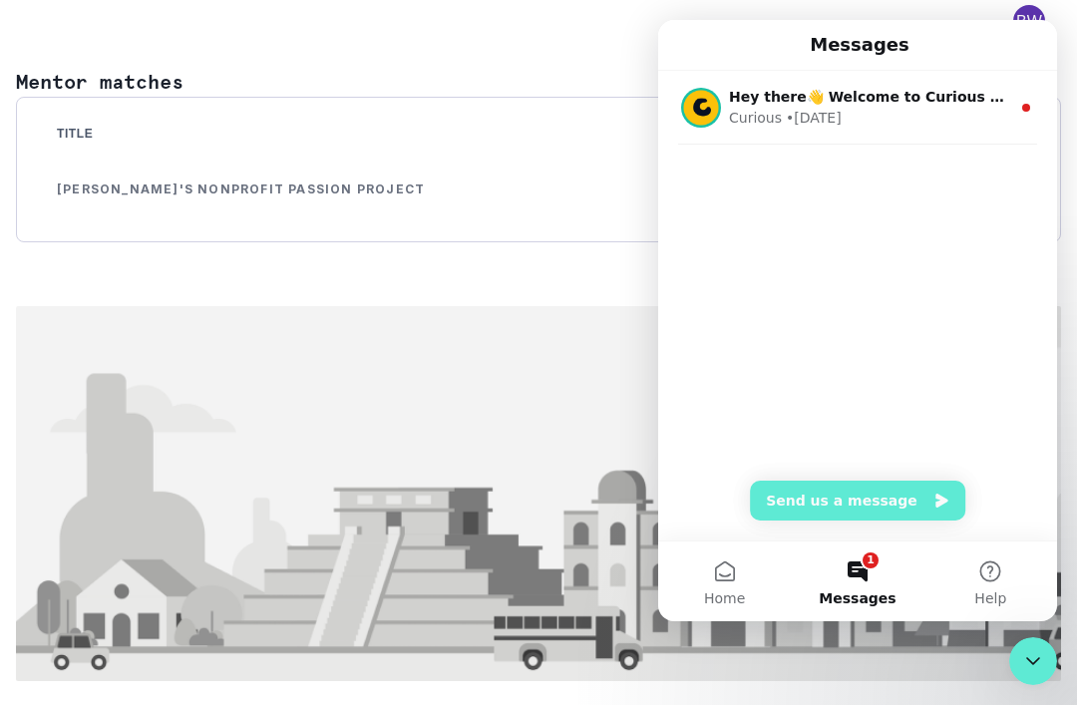
click at [626, 232] on div "Mentor matches Title View Details Alayna's Nonprofit Passion Project Review & P…" at bounding box center [538, 374] width 1045 height 614
click at [619, 201] on div "Mentor matches Title View Details Alayna's Nonprofit Passion Project Review & P…" at bounding box center [538, 374] width 1045 height 614
click at [586, 224] on div "Mentor matches Title View Details Alayna's Nonprofit Passion Project Review & P…" at bounding box center [538, 374] width 1045 height 614
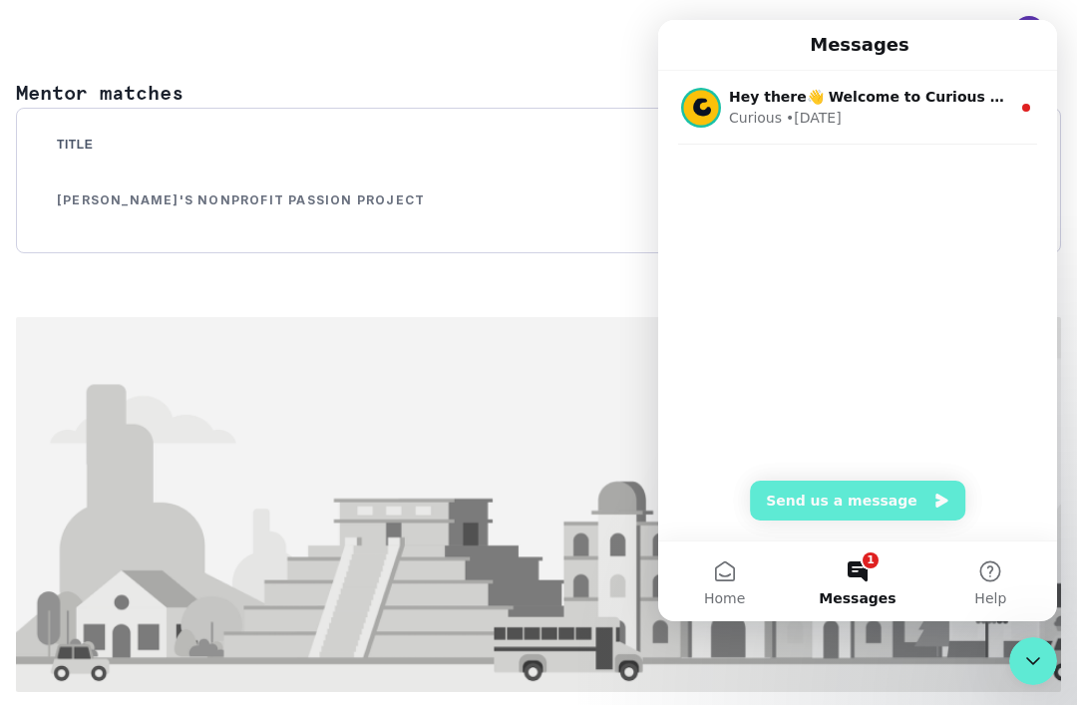
scroll to position [0, 0]
click at [865, 583] on button "1 Messages" at bounding box center [857, 582] width 133 height 80
click at [731, 600] on span "Home" at bounding box center [724, 598] width 41 height 14
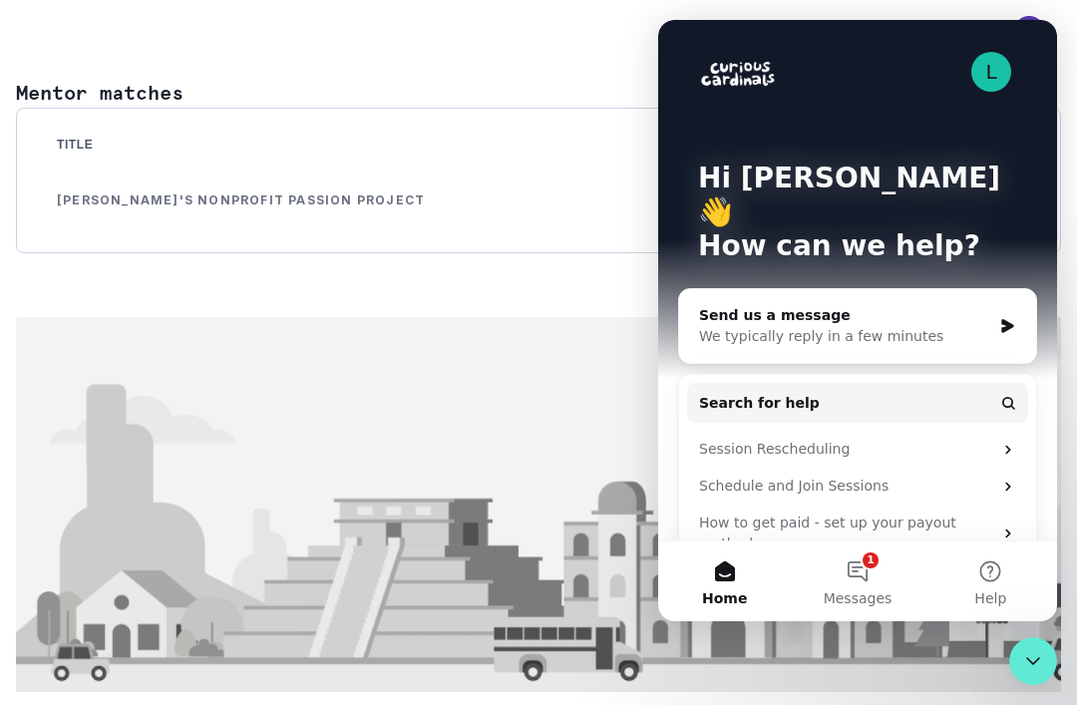
scroll to position [40, 0]
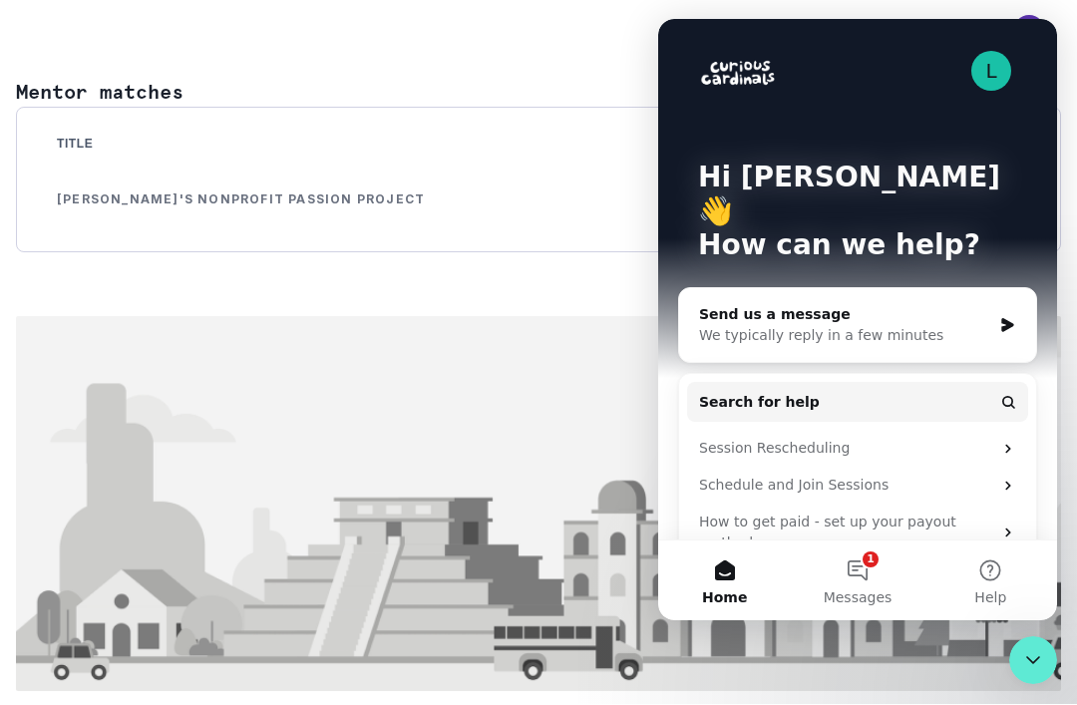
click at [582, 273] on div "Mentor matches Title View Details Alayna's Nonprofit Passion Project Review & P…" at bounding box center [538, 385] width 1045 height 614
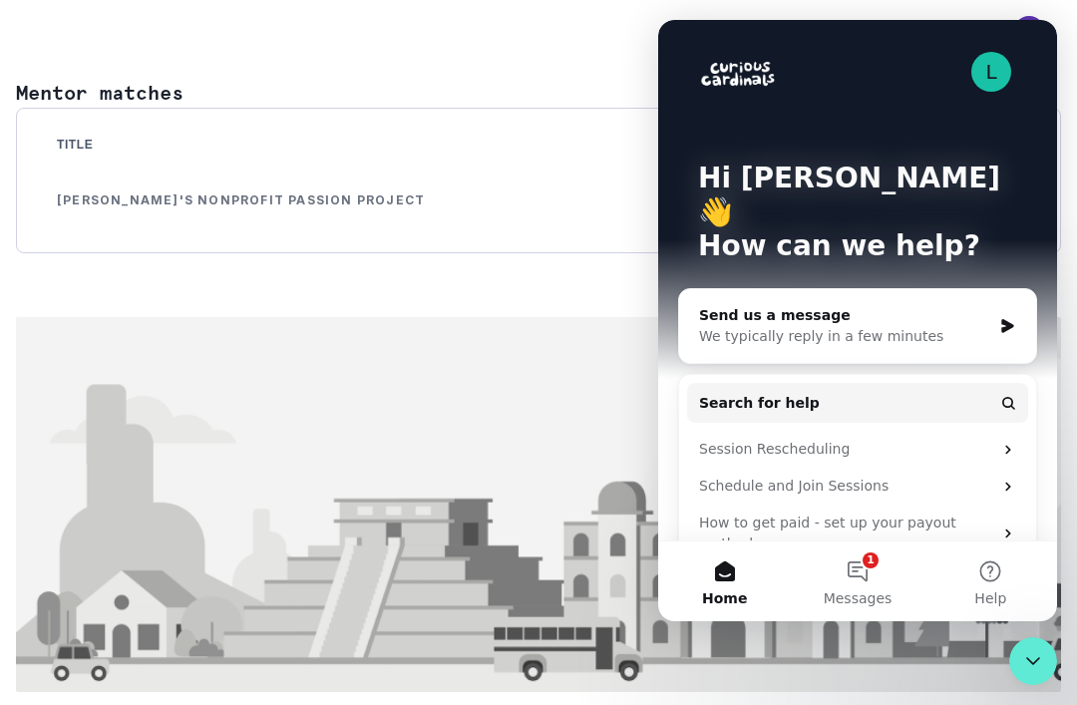
click at [1052, 18] on span at bounding box center [1029, 32] width 64 height 32
click at [988, 69] on div "L" at bounding box center [991, 72] width 40 height 40
click at [1026, 24] on div "L Hi Brandi 👋 How can we help?" at bounding box center [857, 216] width 359 height 393
click at [1028, 663] on icon "Close Intercom Messenger" at bounding box center [1033, 661] width 24 height 24
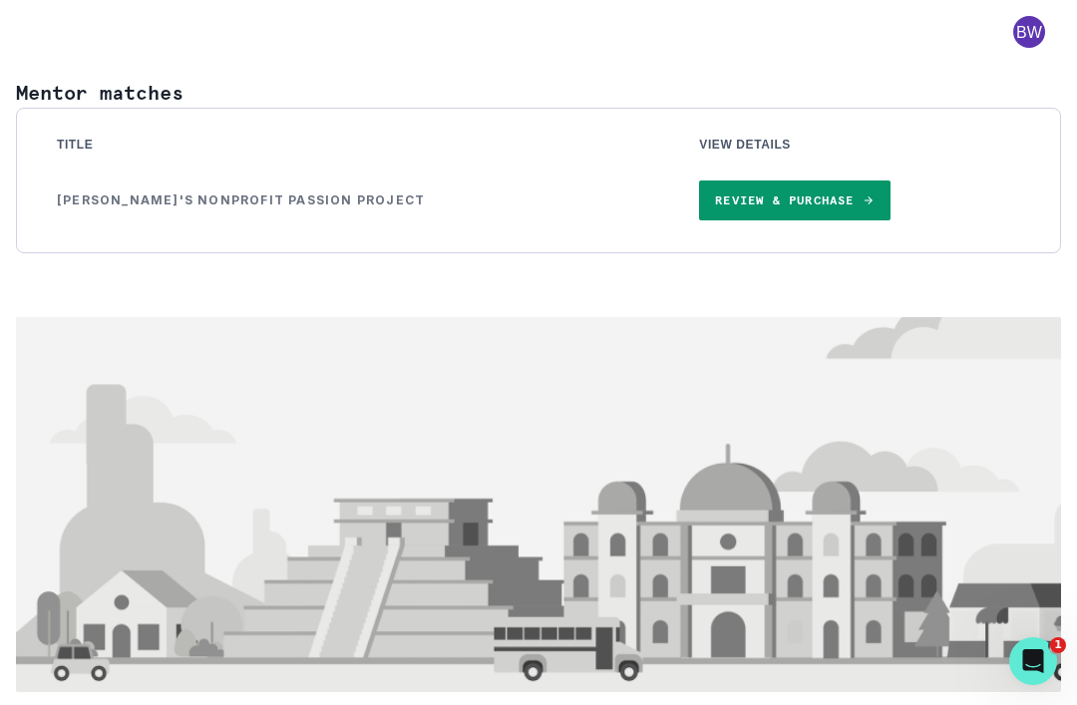
click at [1040, 22] on span at bounding box center [1029, 32] width 64 height 32
click at [922, 190] on div "Review & Purchase" at bounding box center [859, 201] width 321 height 40
click at [250, 193] on td "[PERSON_NAME]'s Nonprofit Passion Project" at bounding box center [354, 201] width 642 height 72
click at [720, 217] on link "Review & Purchase" at bounding box center [794, 201] width 190 height 40
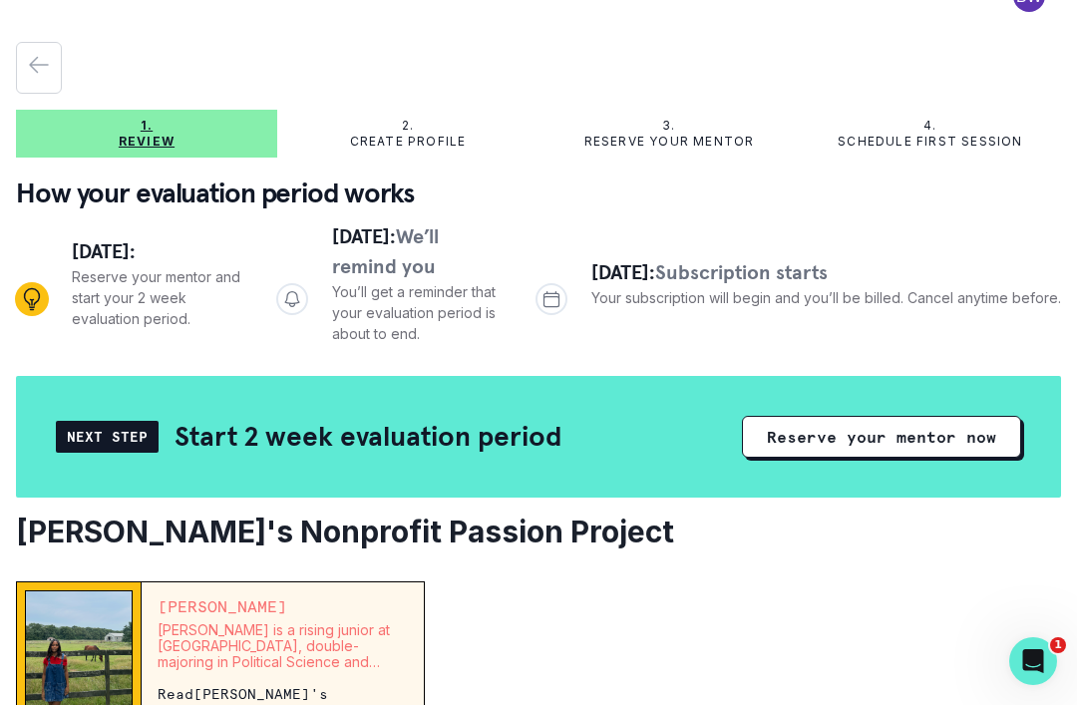
scroll to position [39, 0]
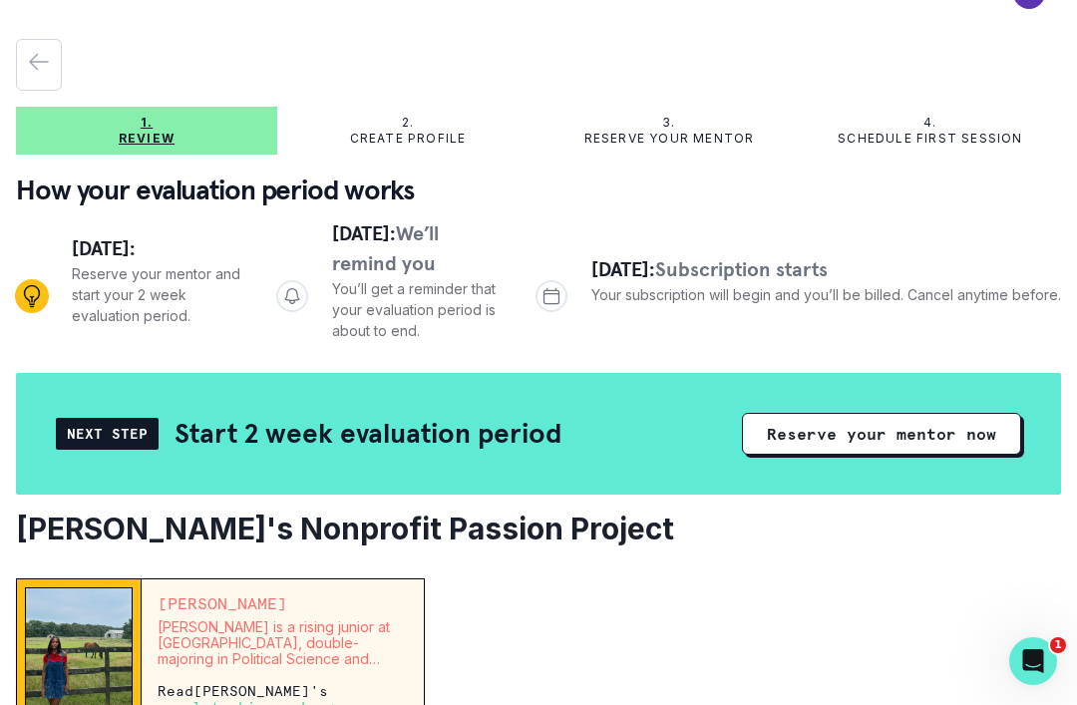
click at [295, 286] on icon "Progress" at bounding box center [292, 296] width 20 height 20
click at [444, 107] on div "2. Create profile" at bounding box center [407, 131] width 261 height 48
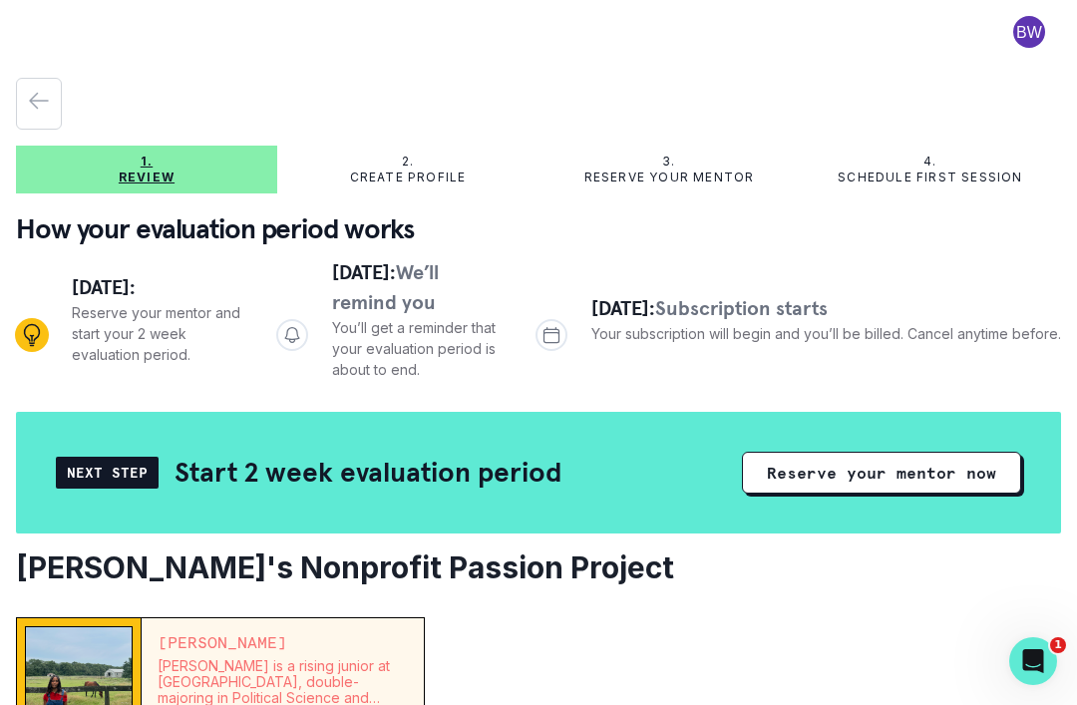
scroll to position [0, 0]
click at [174, 154] on div "1. Review" at bounding box center [146, 170] width 261 height 32
click at [861, 452] on button "Reserve your mentor now" at bounding box center [881, 473] width 279 height 42
click at [416, 175] on p "Create profile" at bounding box center [408, 178] width 117 height 16
click at [35, 342] on icon "Progress" at bounding box center [32, 335] width 24 height 24
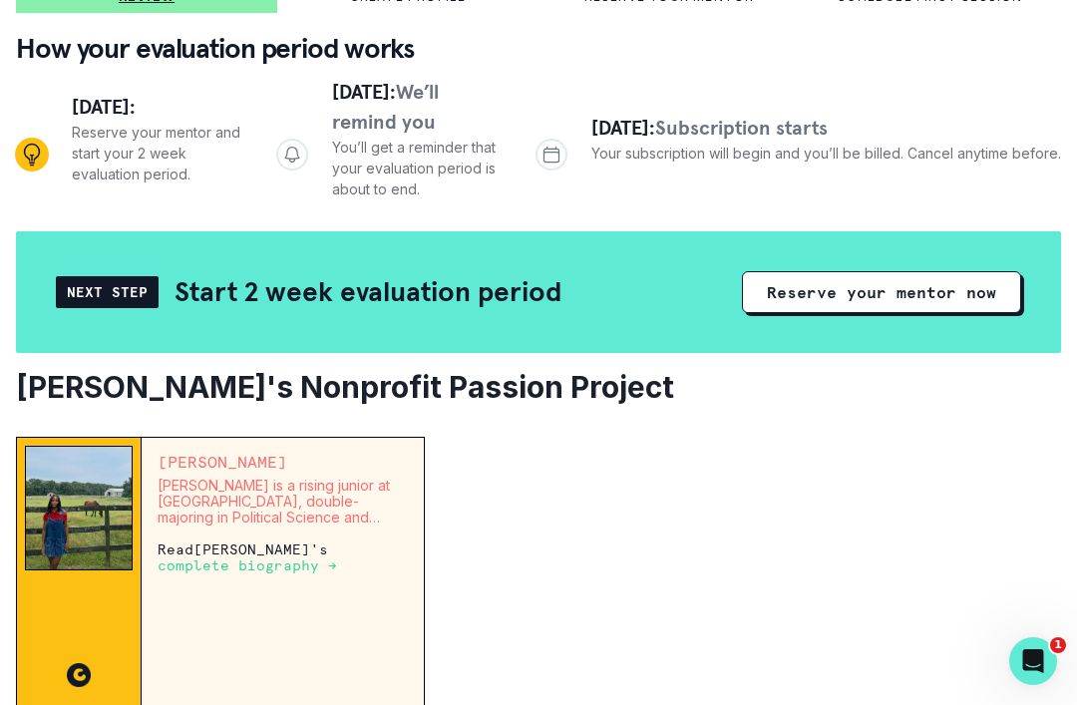
scroll to position [182, 0]
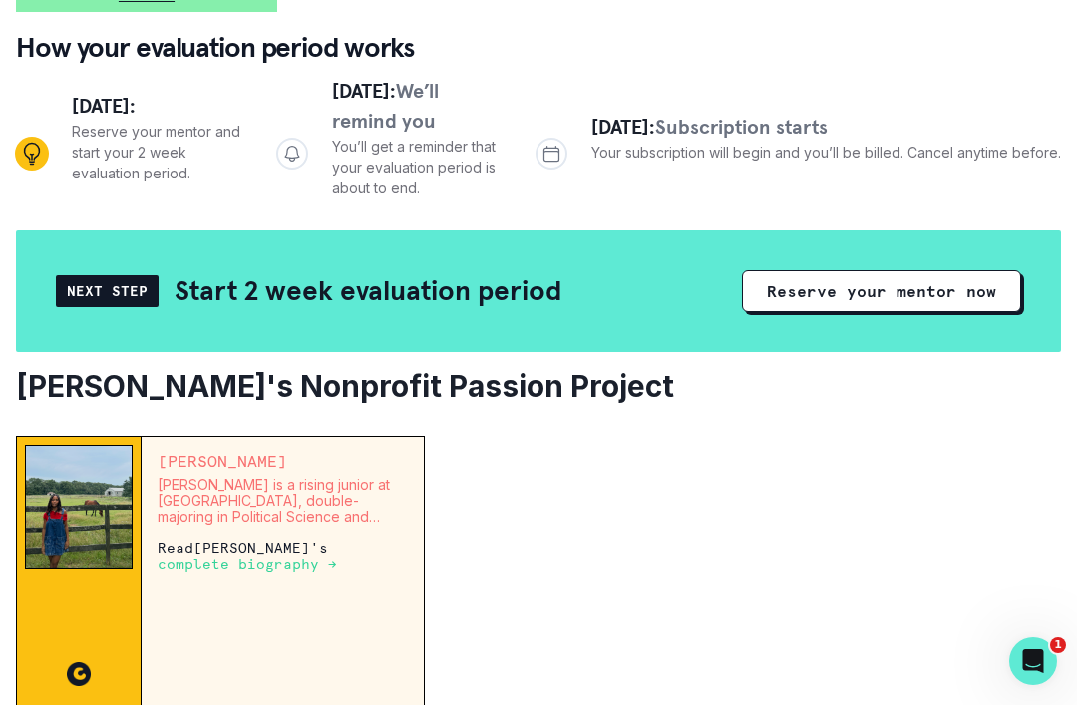
click at [279, 572] on p "complete biography →" at bounding box center [248, 564] width 180 height 16
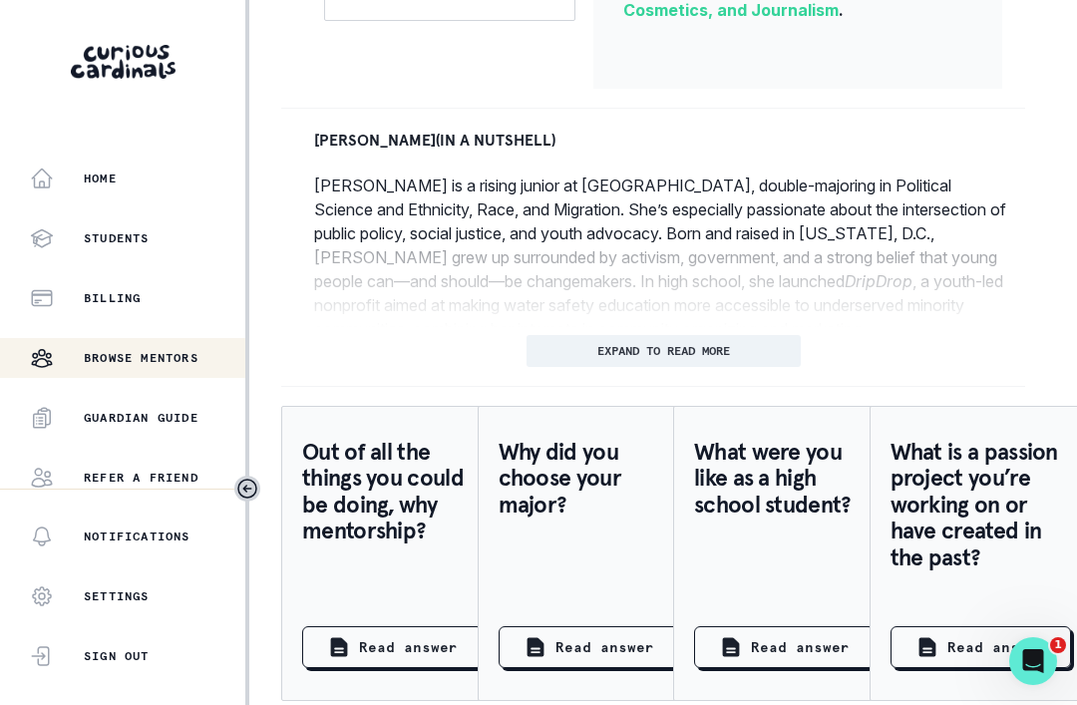
scroll to position [980, 0]
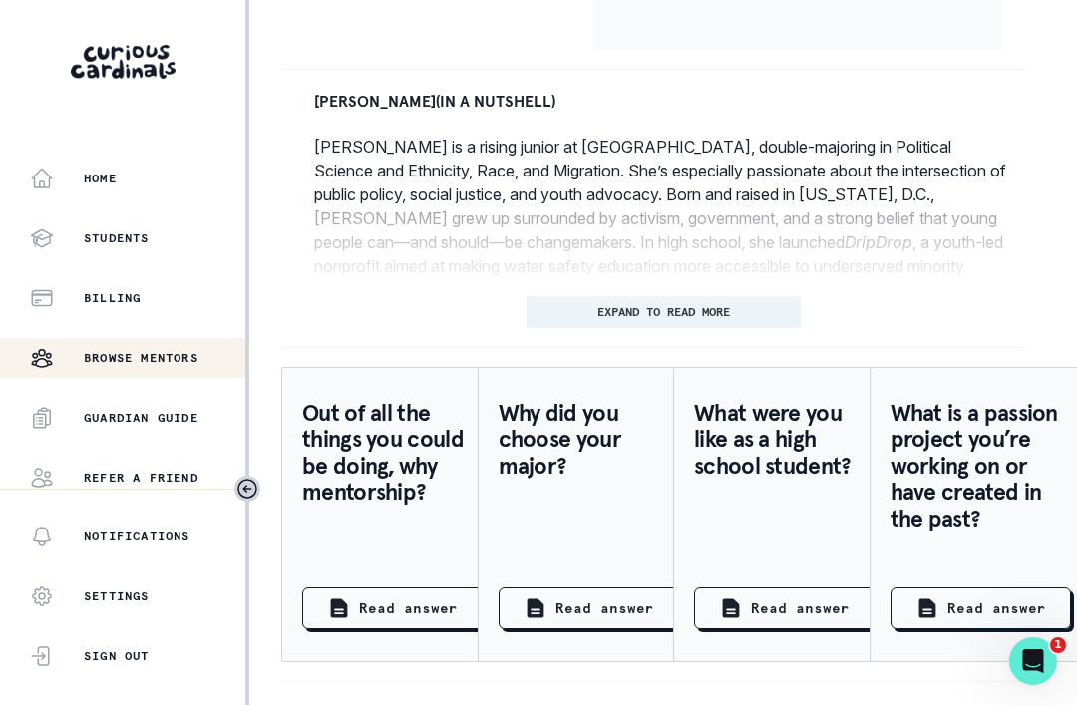
click at [761, 296] on button "EXPAND TO READ MORE" at bounding box center [664, 312] width 274 height 32
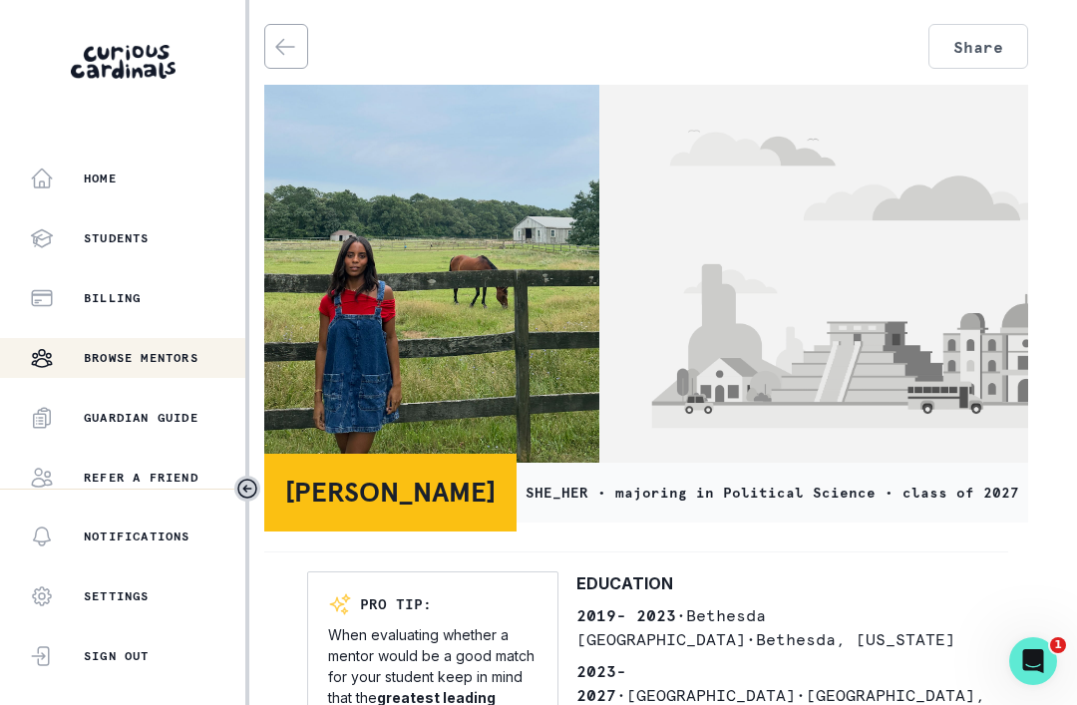
scroll to position [0, 17]
click at [282, 41] on icon "back" at bounding box center [285, 47] width 24 height 24
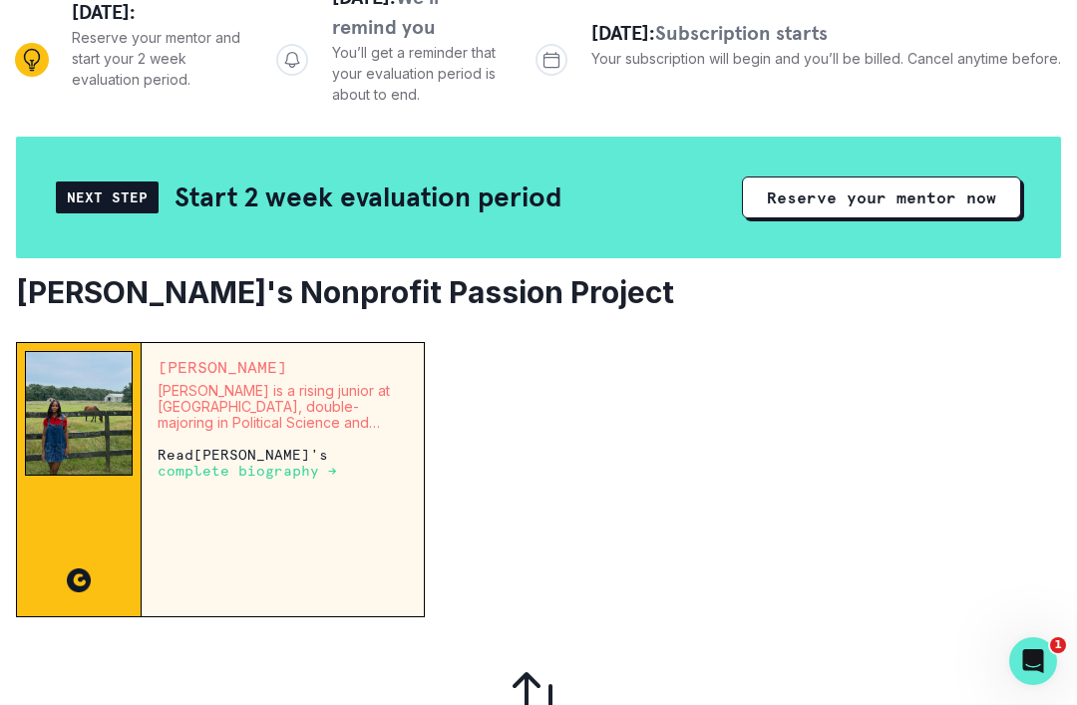
scroll to position [277, 0]
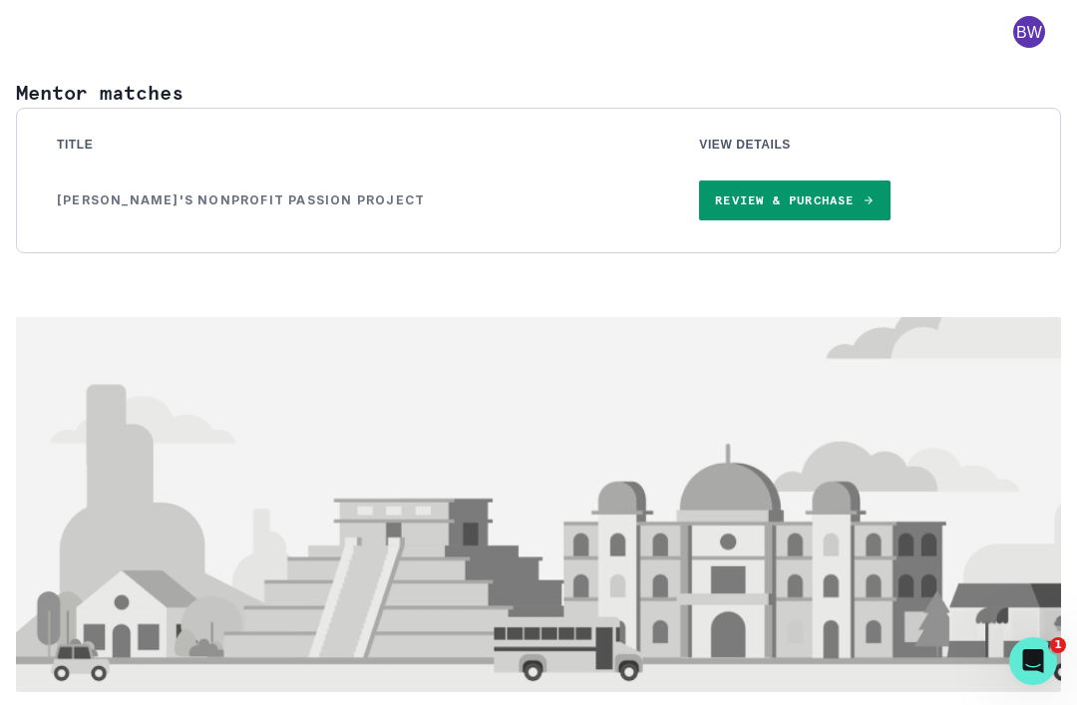
click at [1037, 19] on span at bounding box center [1029, 32] width 64 height 32
click at [349, 178] on td "[PERSON_NAME]'s Nonprofit Passion Project" at bounding box center [354, 201] width 642 height 72
click at [699, 202] on link "Review & Purchase" at bounding box center [794, 201] width 190 height 40
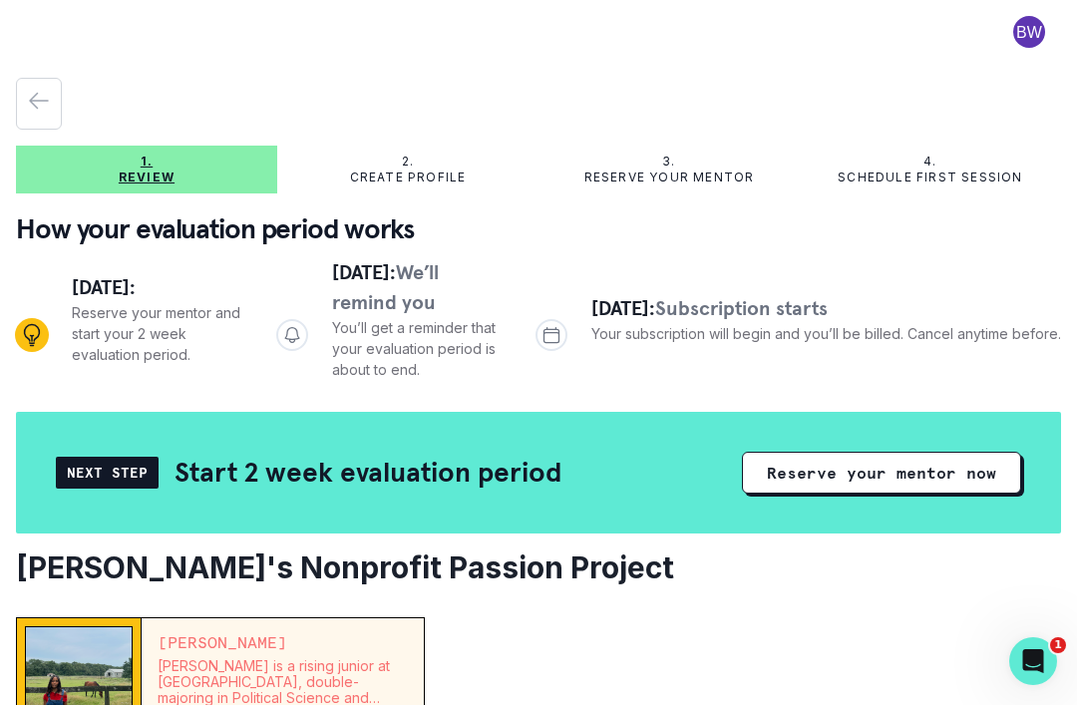
click at [38, 79] on button "button" at bounding box center [39, 104] width 46 height 52
